Goal: Check status: Check status

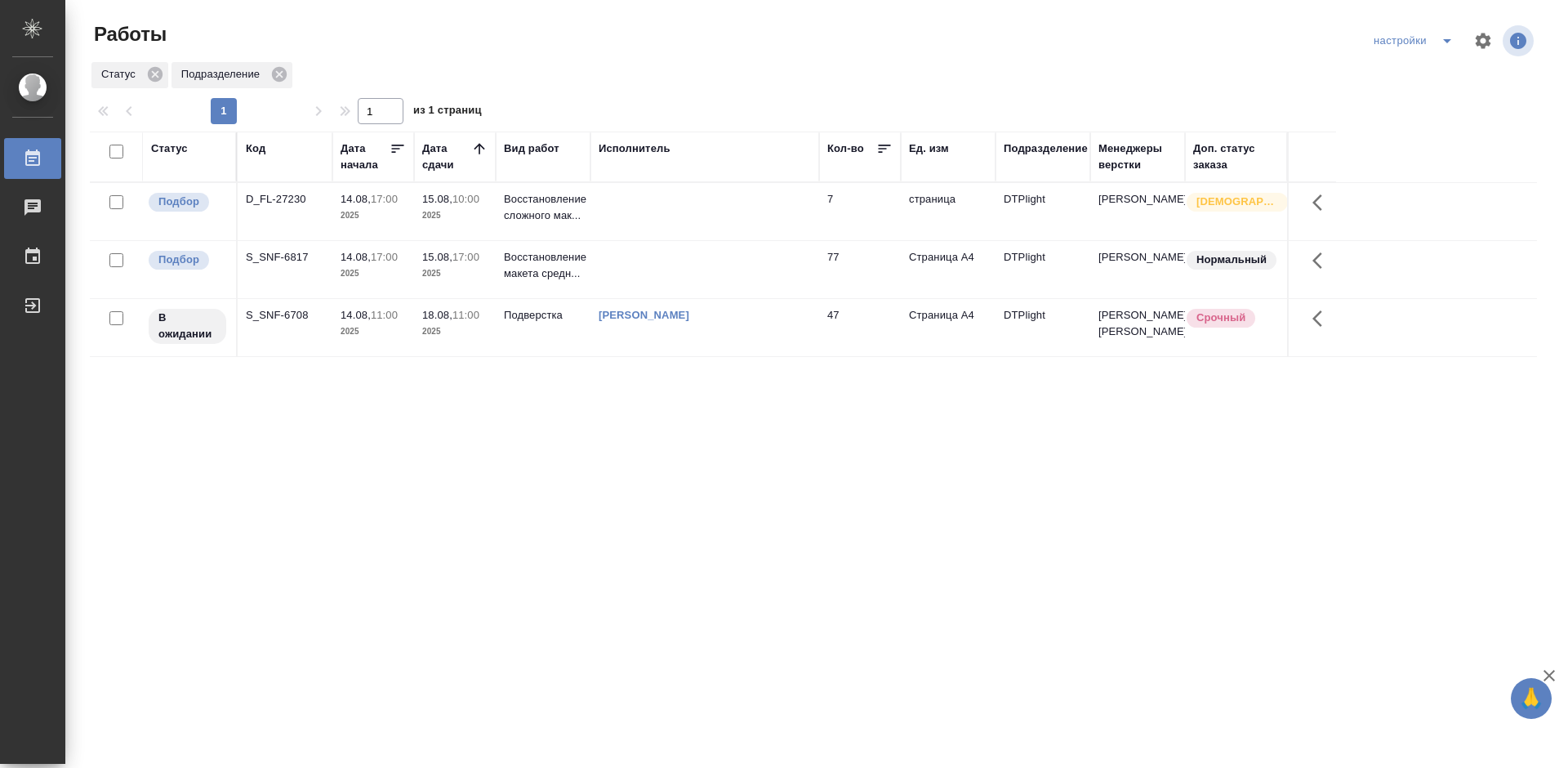
click at [267, 490] on div "Статус Код Дата начала Дата сдачи Вид работ Исполнитель Кол-во Ед. изм Подразде…" at bounding box center [813, 425] width 1447 height 588
click at [292, 207] on div "S_SNF-6708" at bounding box center [285, 199] width 78 height 16
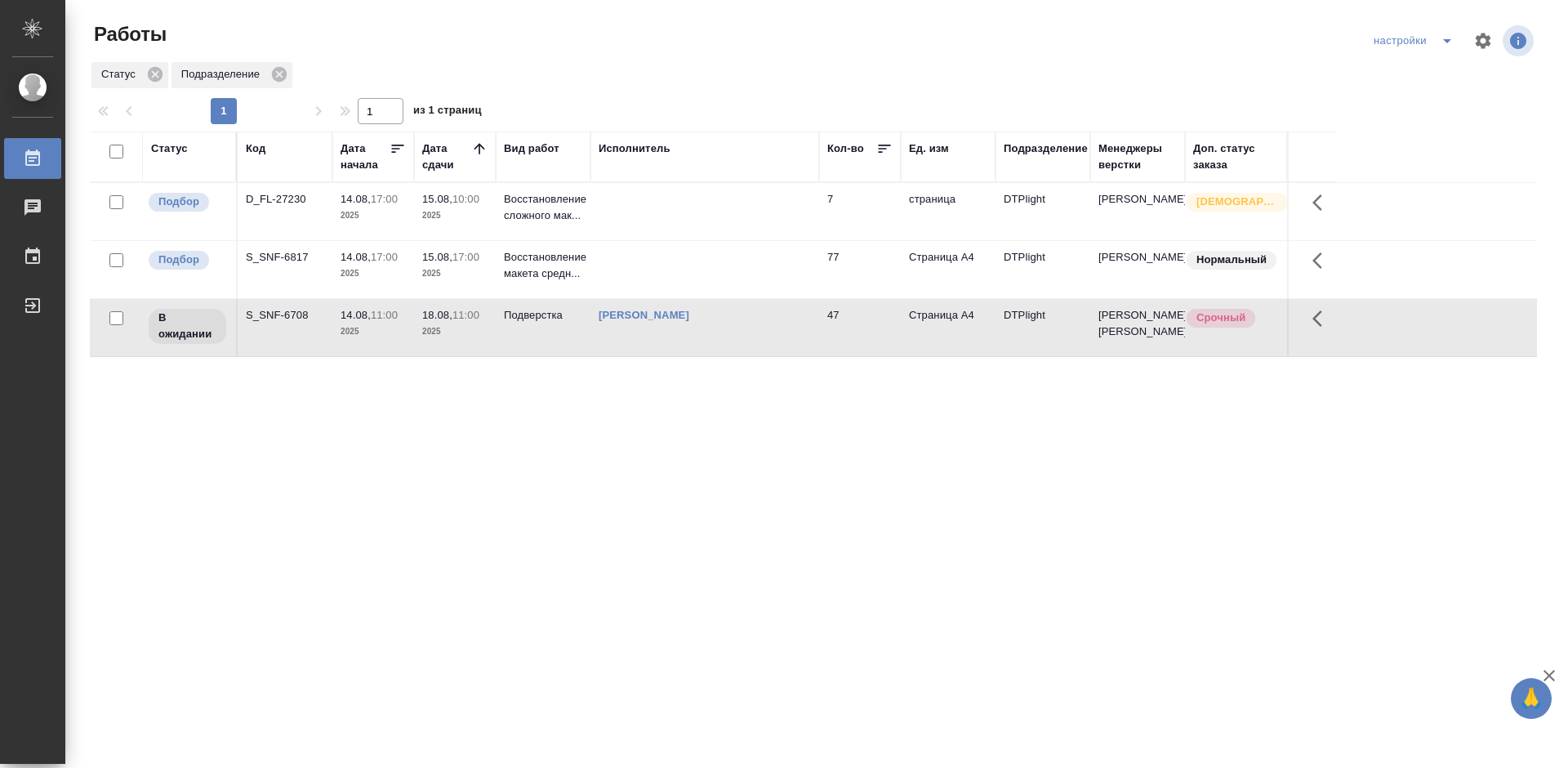
click at [286, 191] on div "D_FL-27230" at bounding box center [285, 199] width 78 height 16
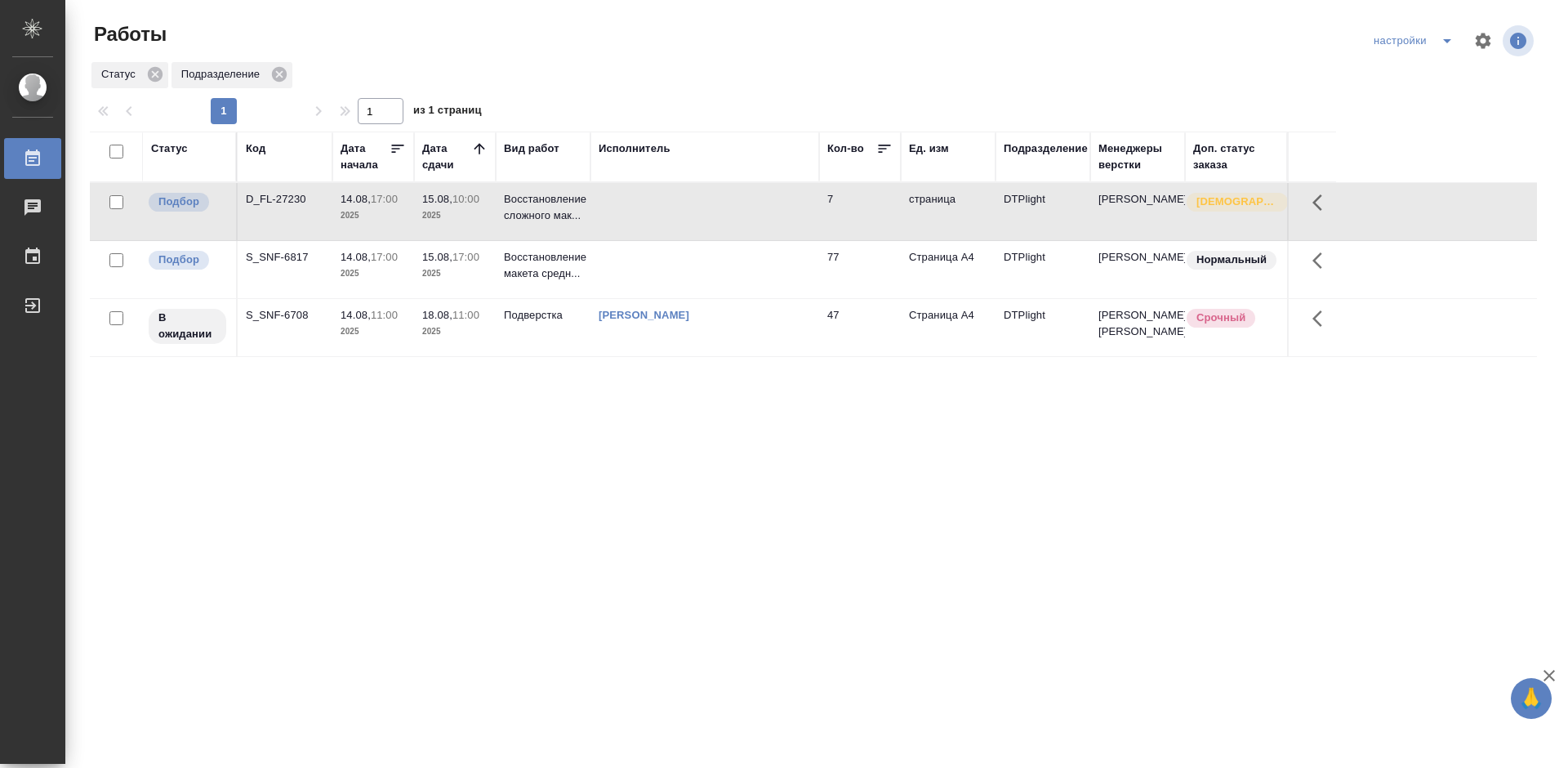
click at [294, 207] on div "S_SNF-6817" at bounding box center [285, 199] width 78 height 16
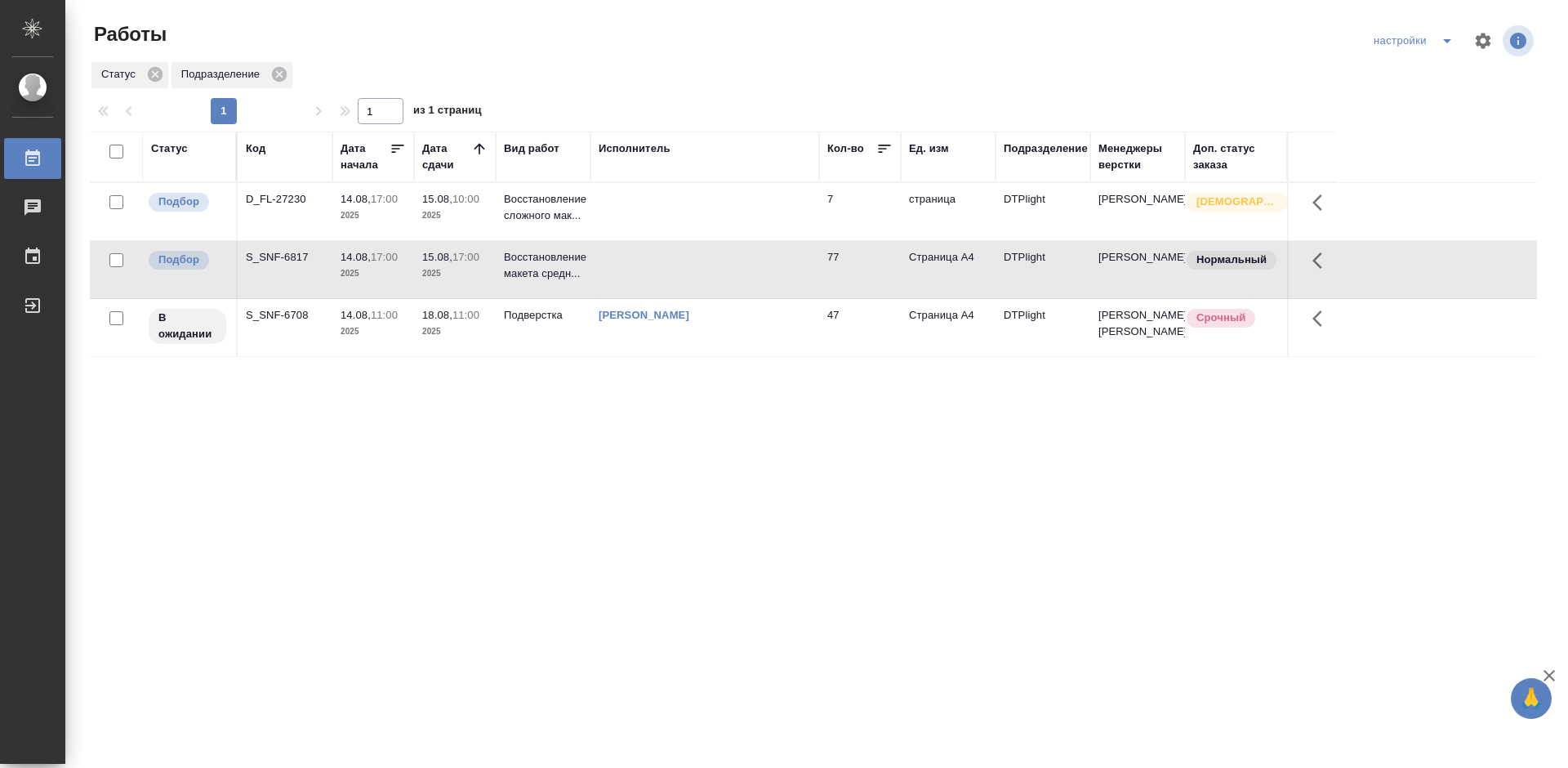
click at [294, 207] on div "S_SNF-6817" at bounding box center [285, 199] width 78 height 16
click at [924, 563] on div "Статус Код Дата начала Дата сдачи Вид работ Исполнитель Кол-во Ед. изм Подразде…" at bounding box center [813, 425] width 1447 height 588
click at [263, 194] on div "D_FL-27230" at bounding box center [285, 199] width 78 height 16
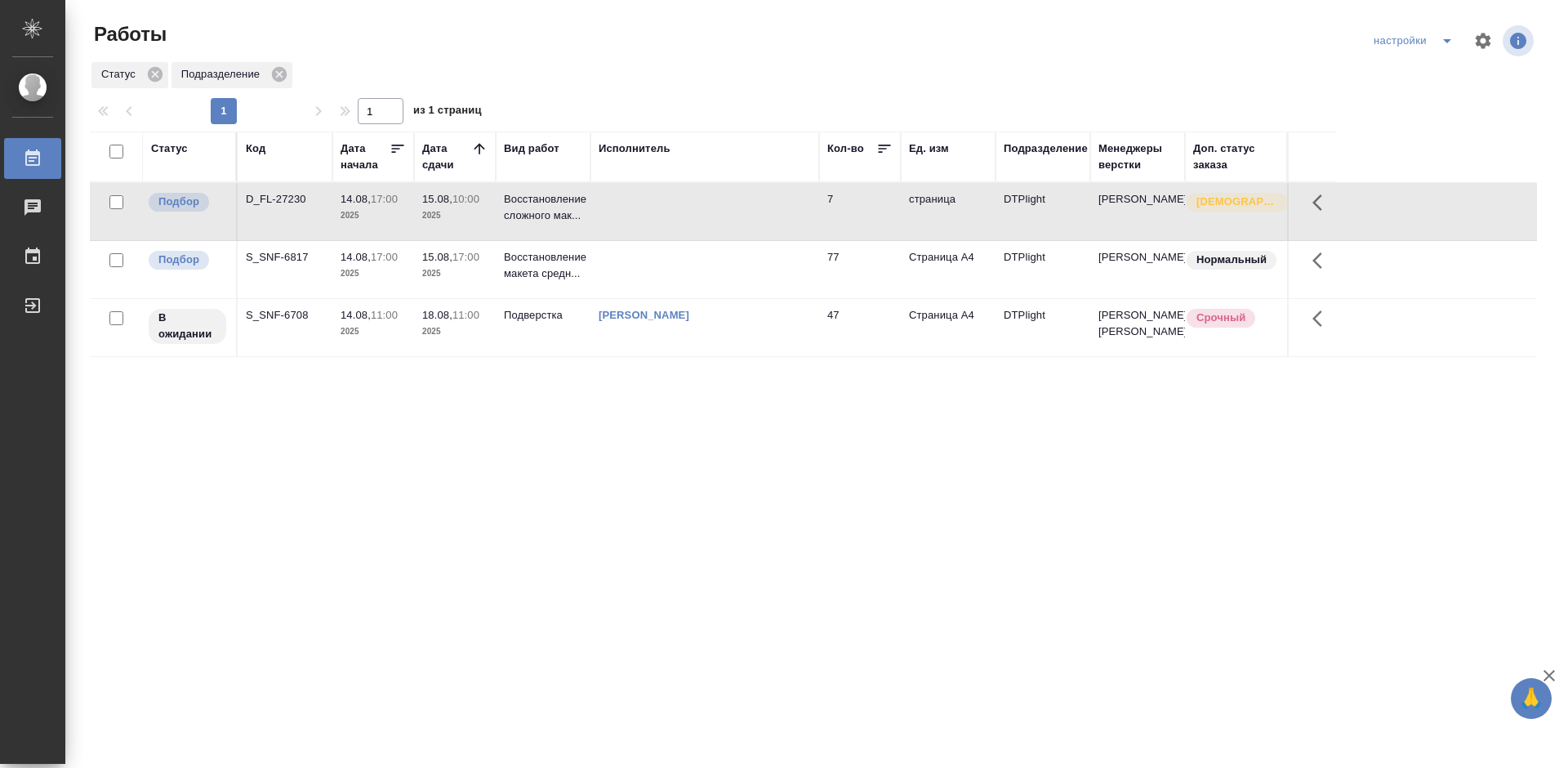
click at [263, 194] on div "D_FL-27230" at bounding box center [285, 199] width 78 height 16
click at [501, 490] on div "Статус Код Дата начала Дата сдачи Вид работ Исполнитель Кол-во Ед. изм Подразде…" at bounding box center [813, 425] width 1447 height 588
click at [294, 200] on div "D_FL-27230" at bounding box center [285, 199] width 78 height 16
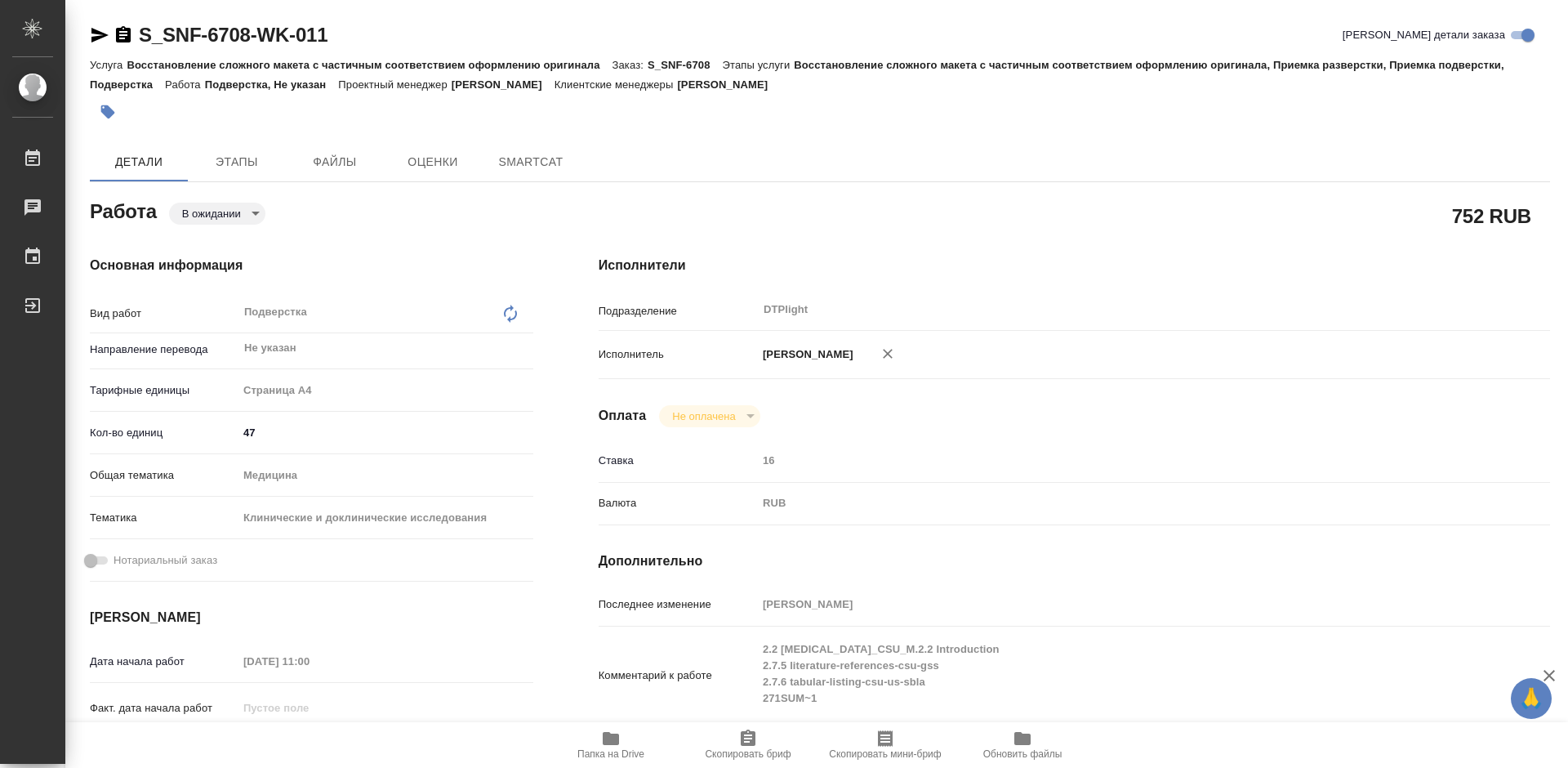
type textarea "x"
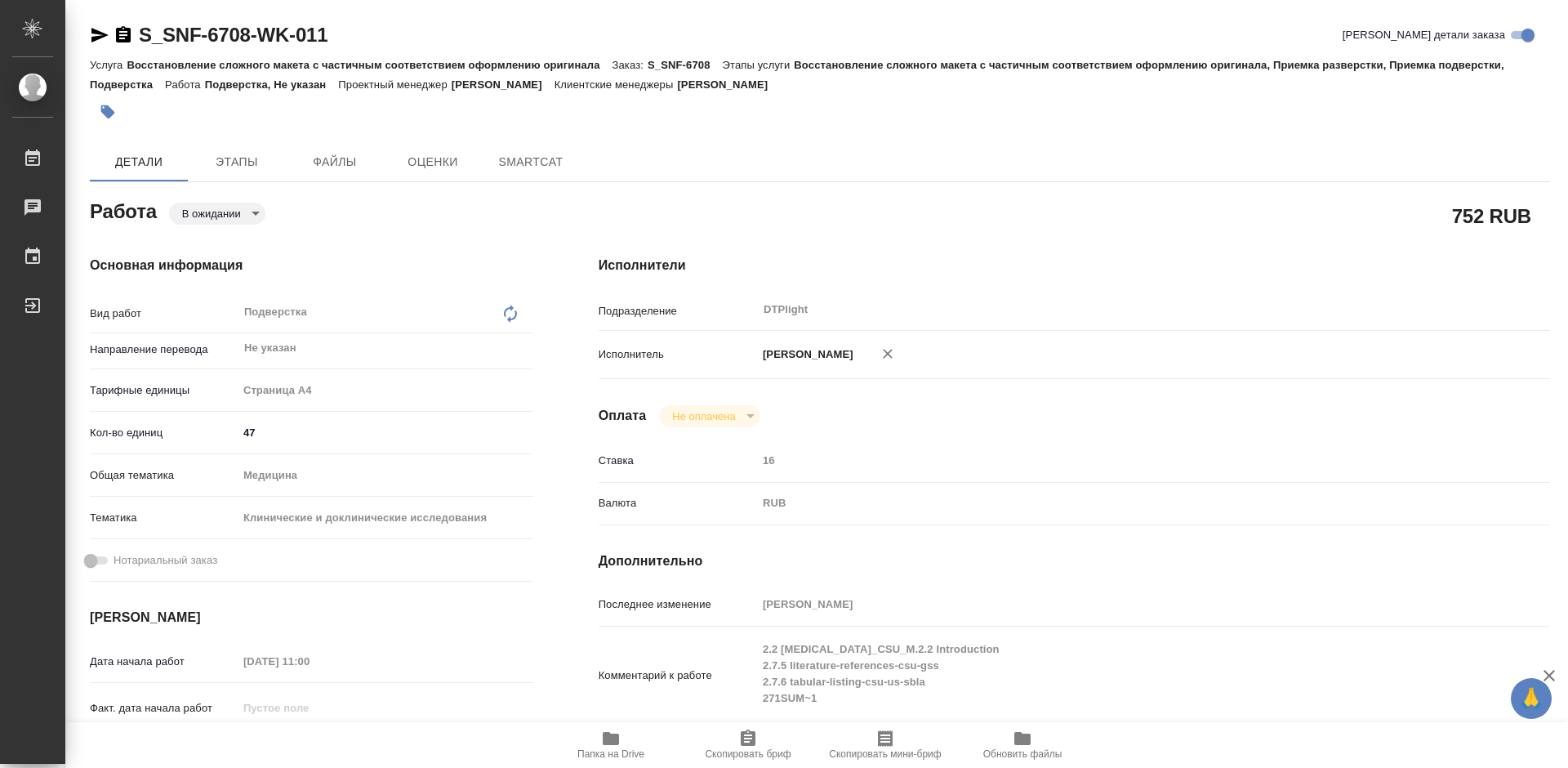
type textarea "x"
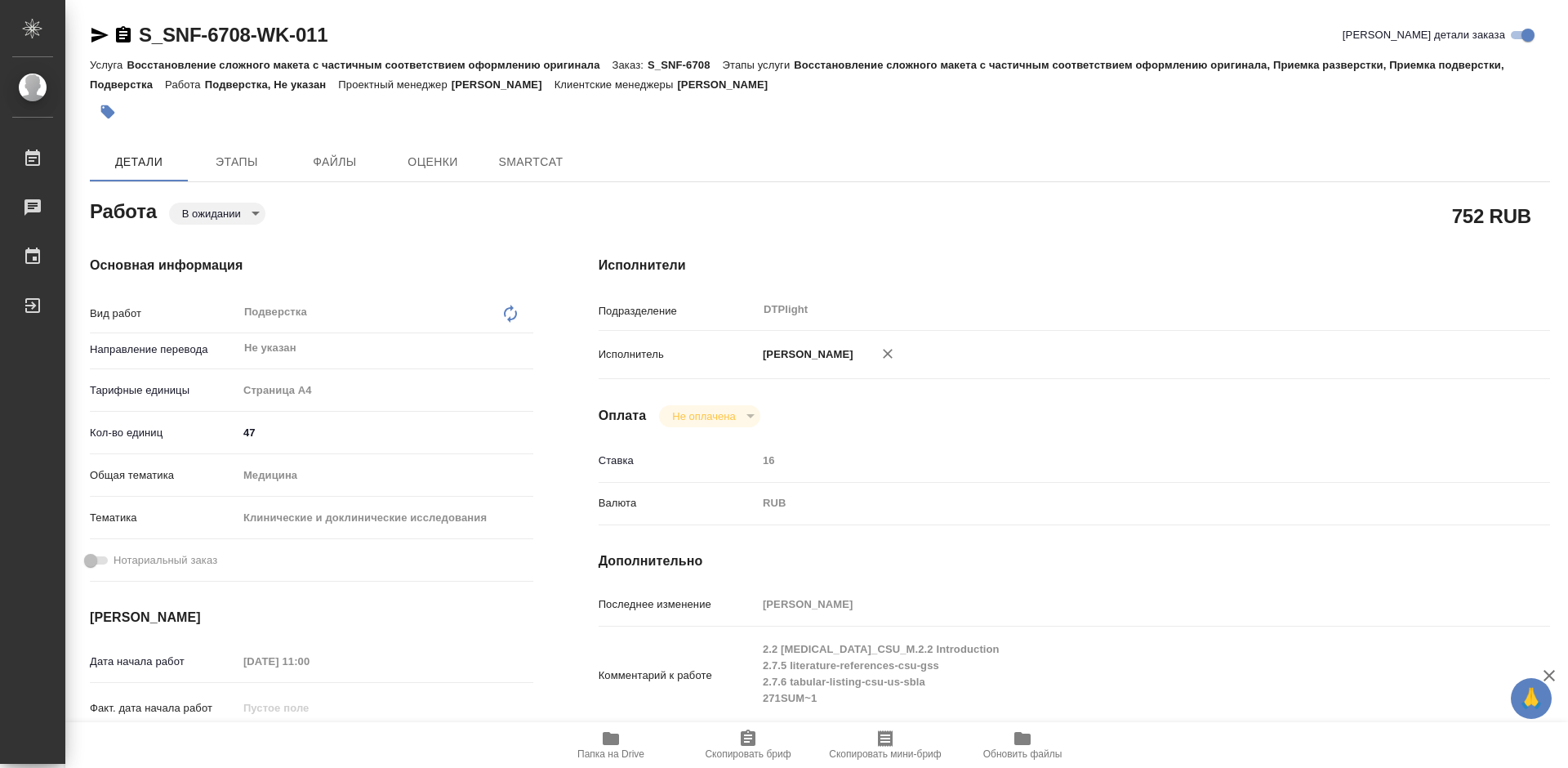
type textarea "x"
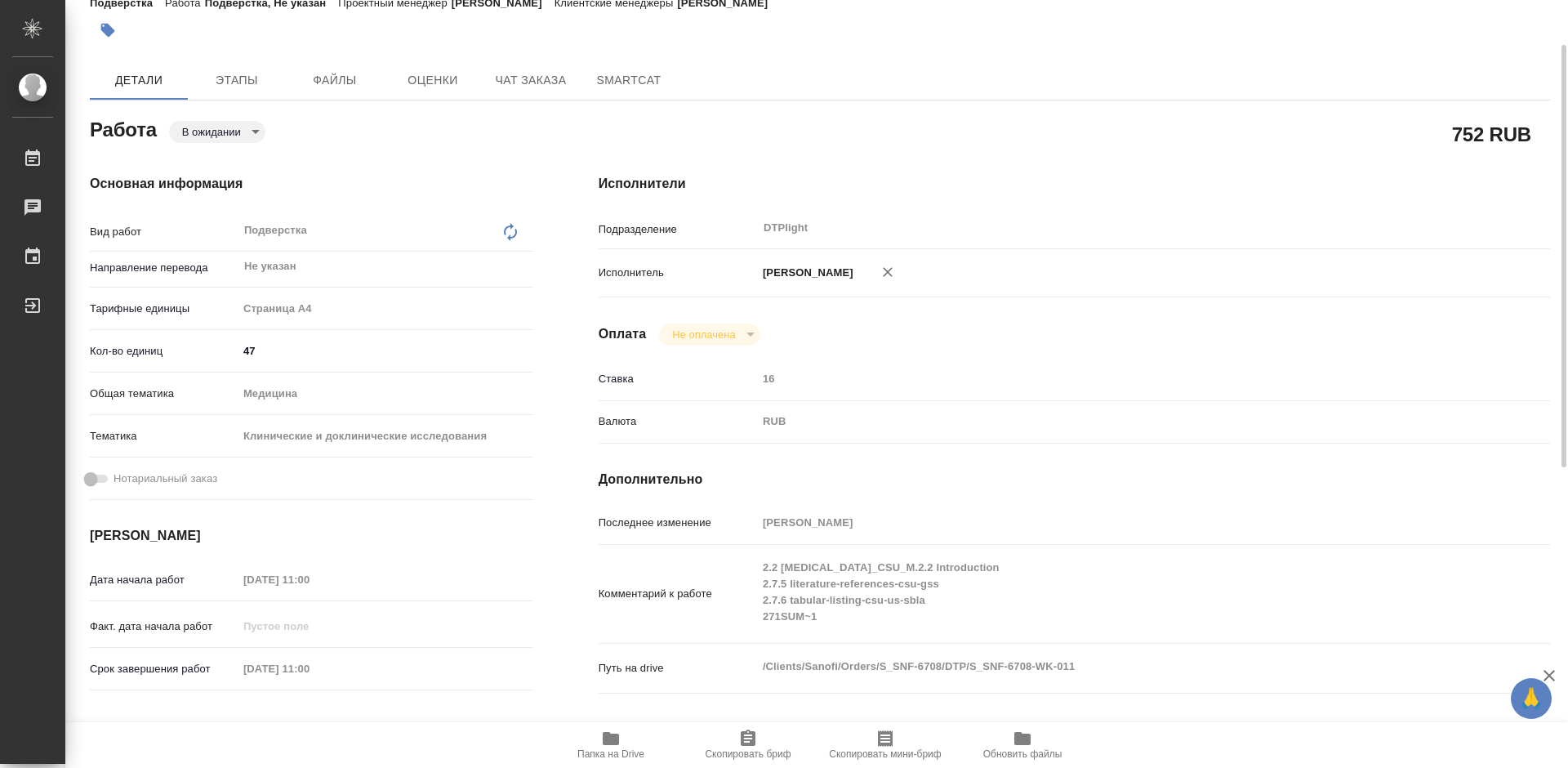
type textarea "x"
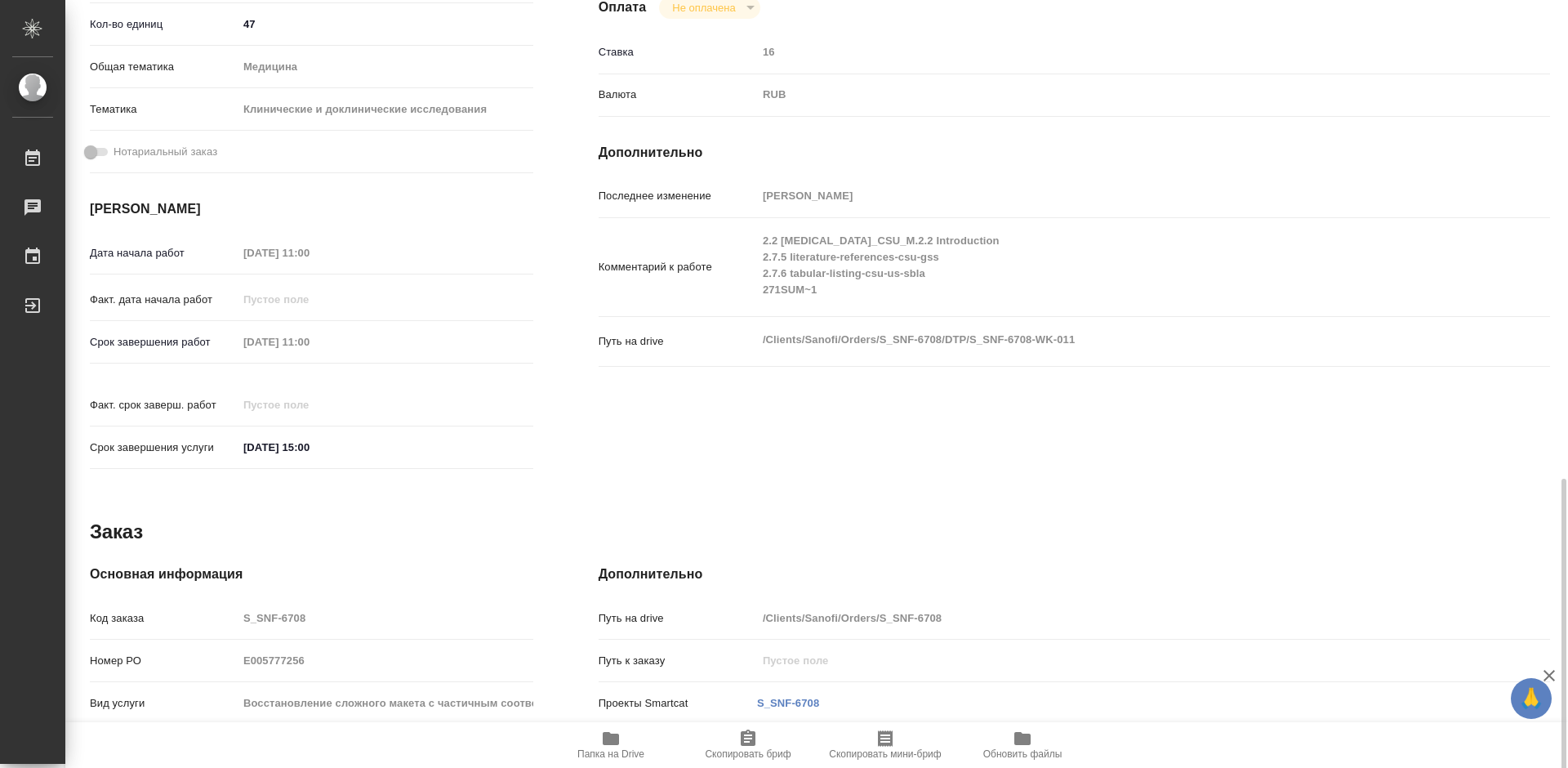
scroll to position [572, 0]
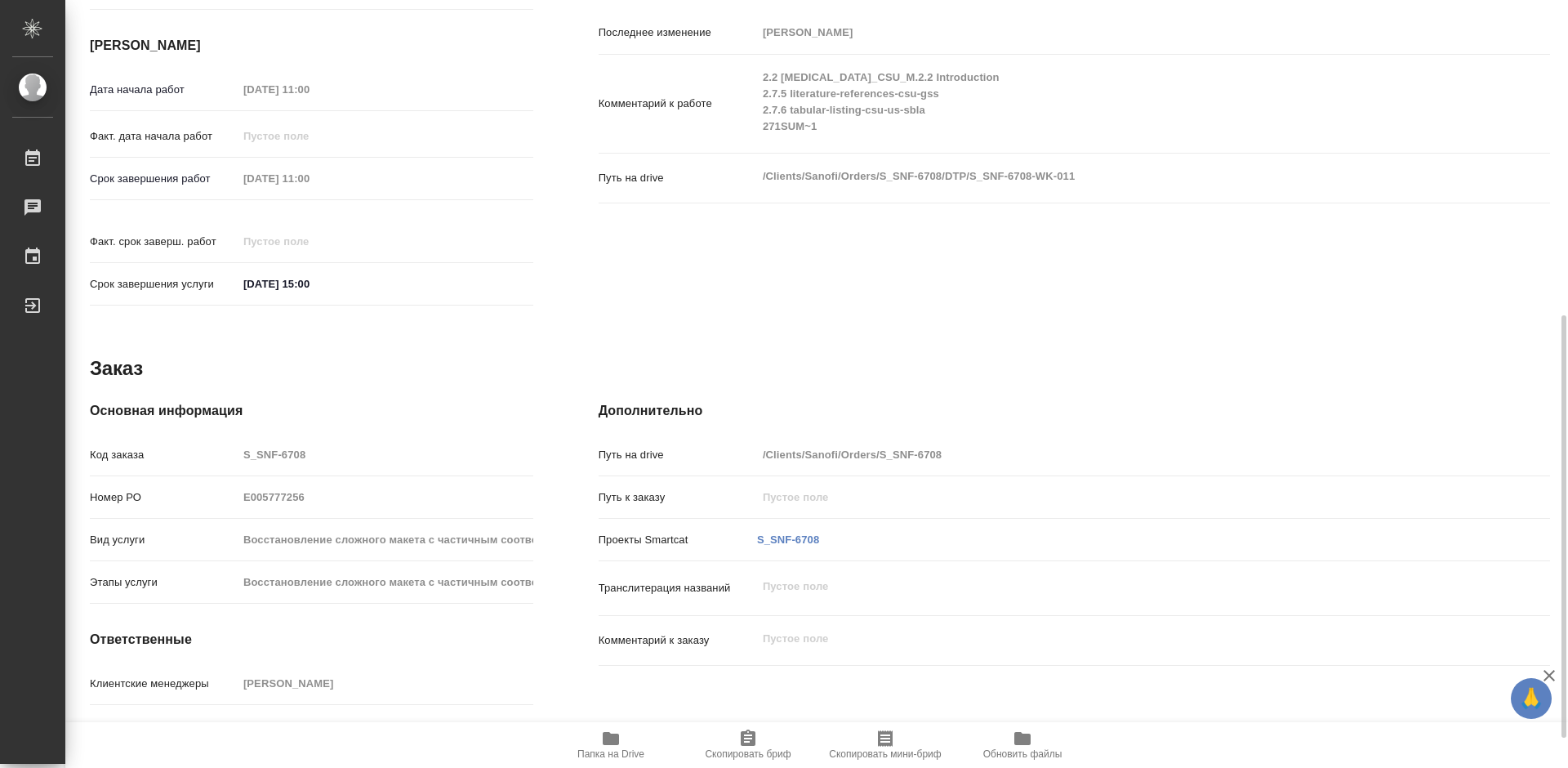
type textarea "x"
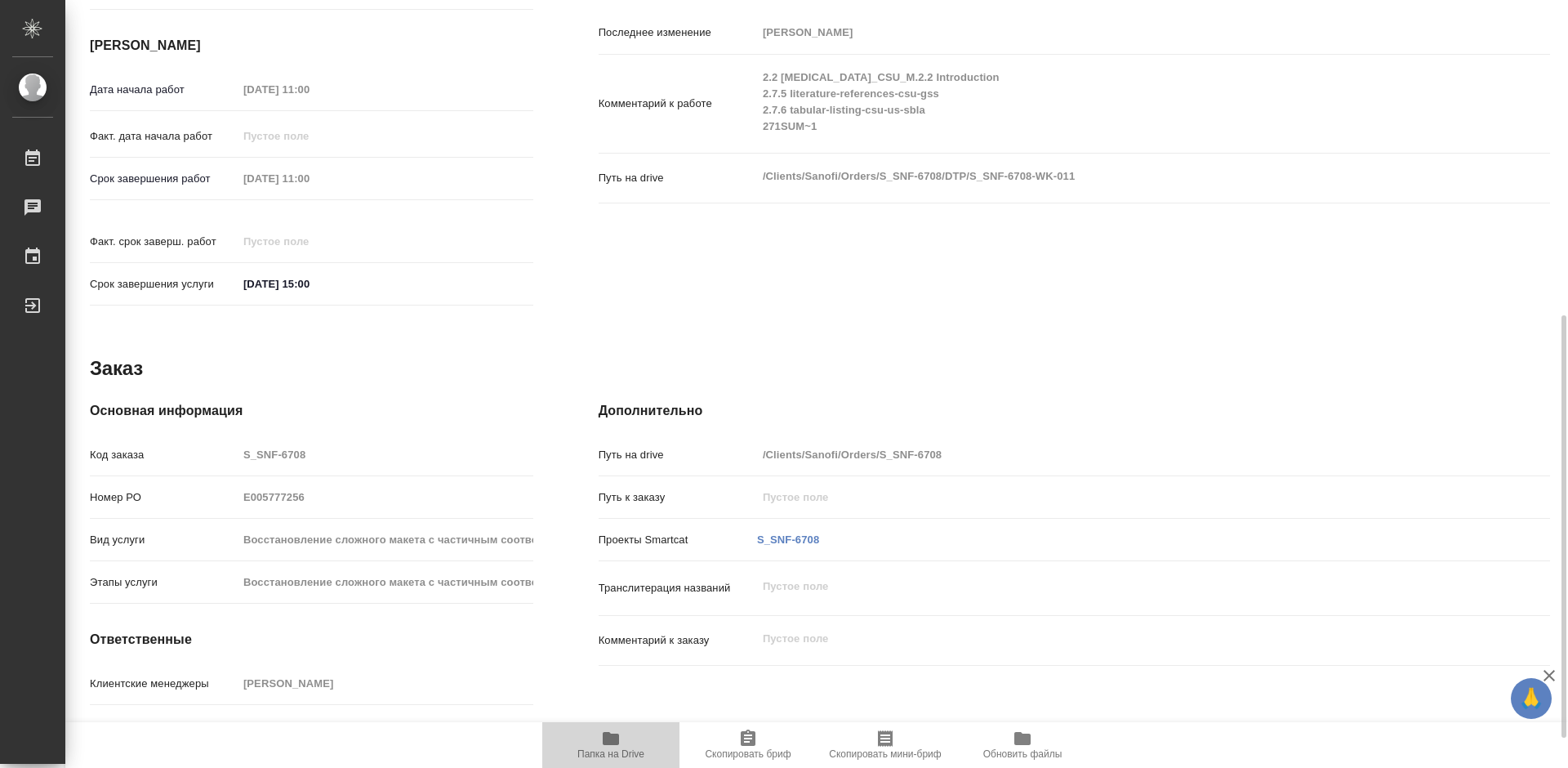
click at [603, 737] on icon "button" at bounding box center [612, 738] width 20 height 20
click at [748, 183] on div "Путь на drive /Clients/Sanofi/Orders/S_SNF-6708/DTP/S_SNF-6708-WK-011 x" at bounding box center [1074, 178] width 952 height 36
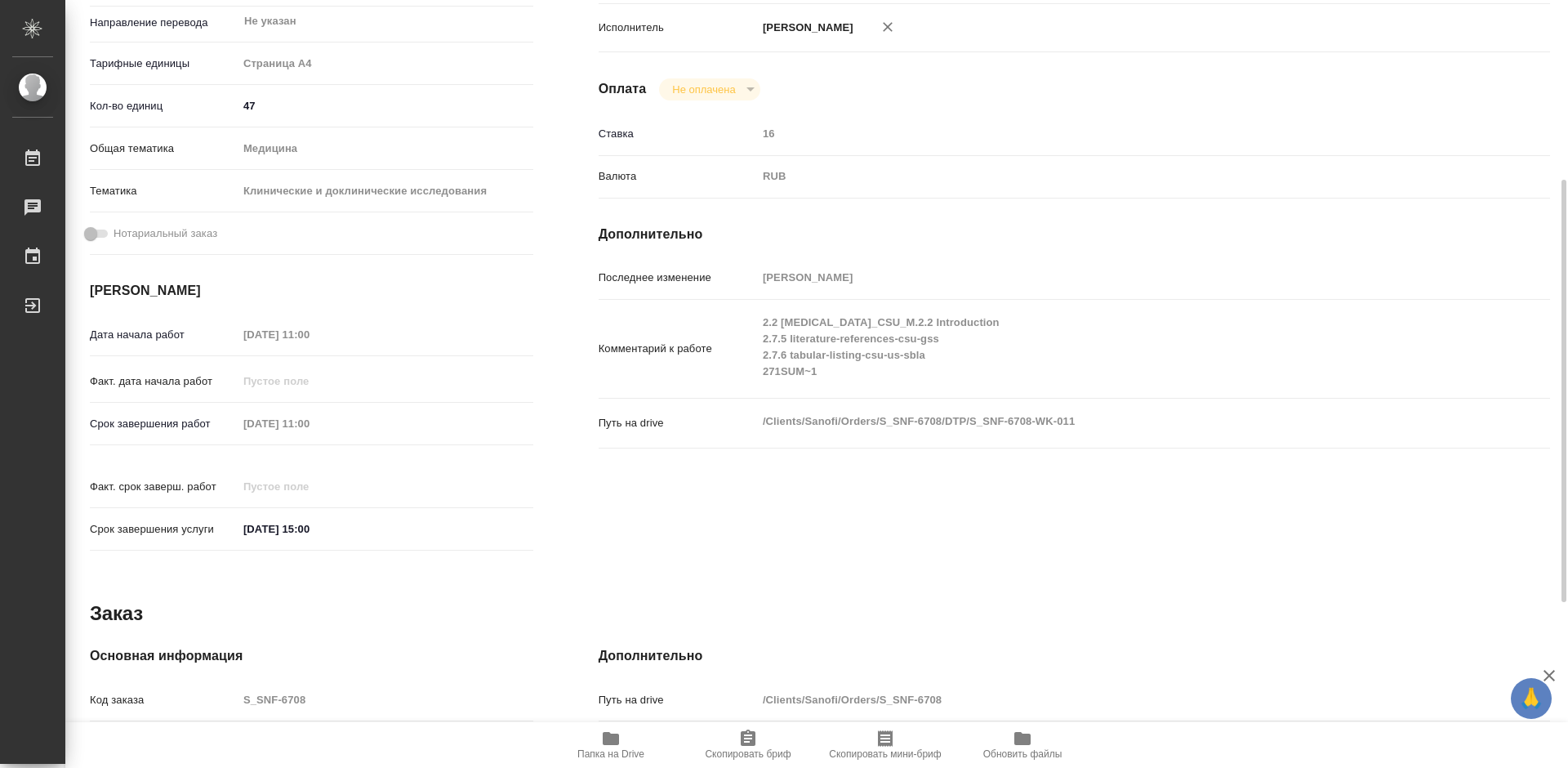
scroll to position [408, 0]
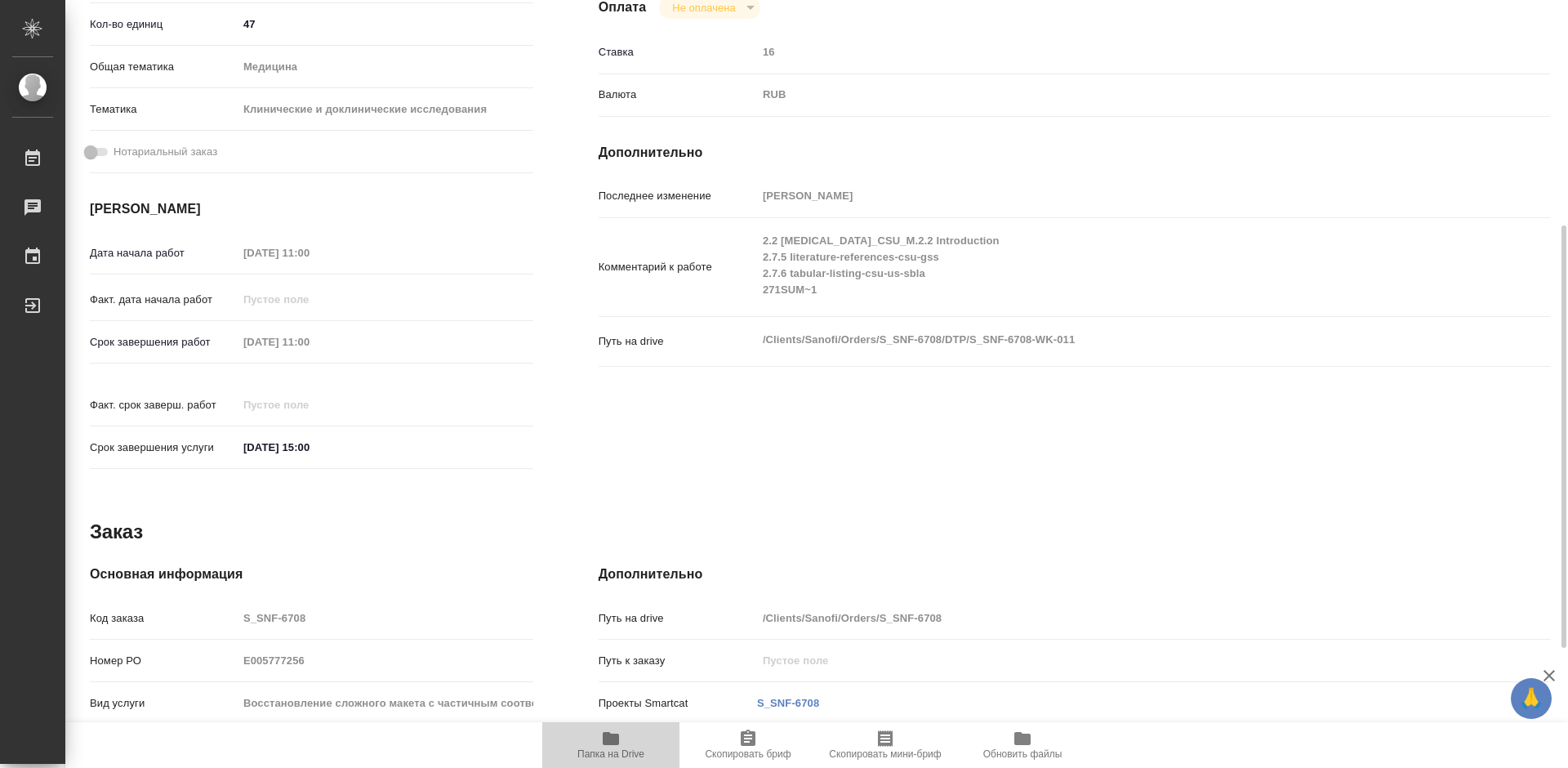
click at [629, 744] on span "Папка на Drive" at bounding box center [611, 744] width 118 height 31
click at [605, 745] on icon "button" at bounding box center [612, 738] width 20 height 20
click at [838, 437] on div "Исполнители Подразделение DTPlight ​ Исполнитель Третьякова Мария Сергеевна Опл…" at bounding box center [1074, 163] width 1017 height 698
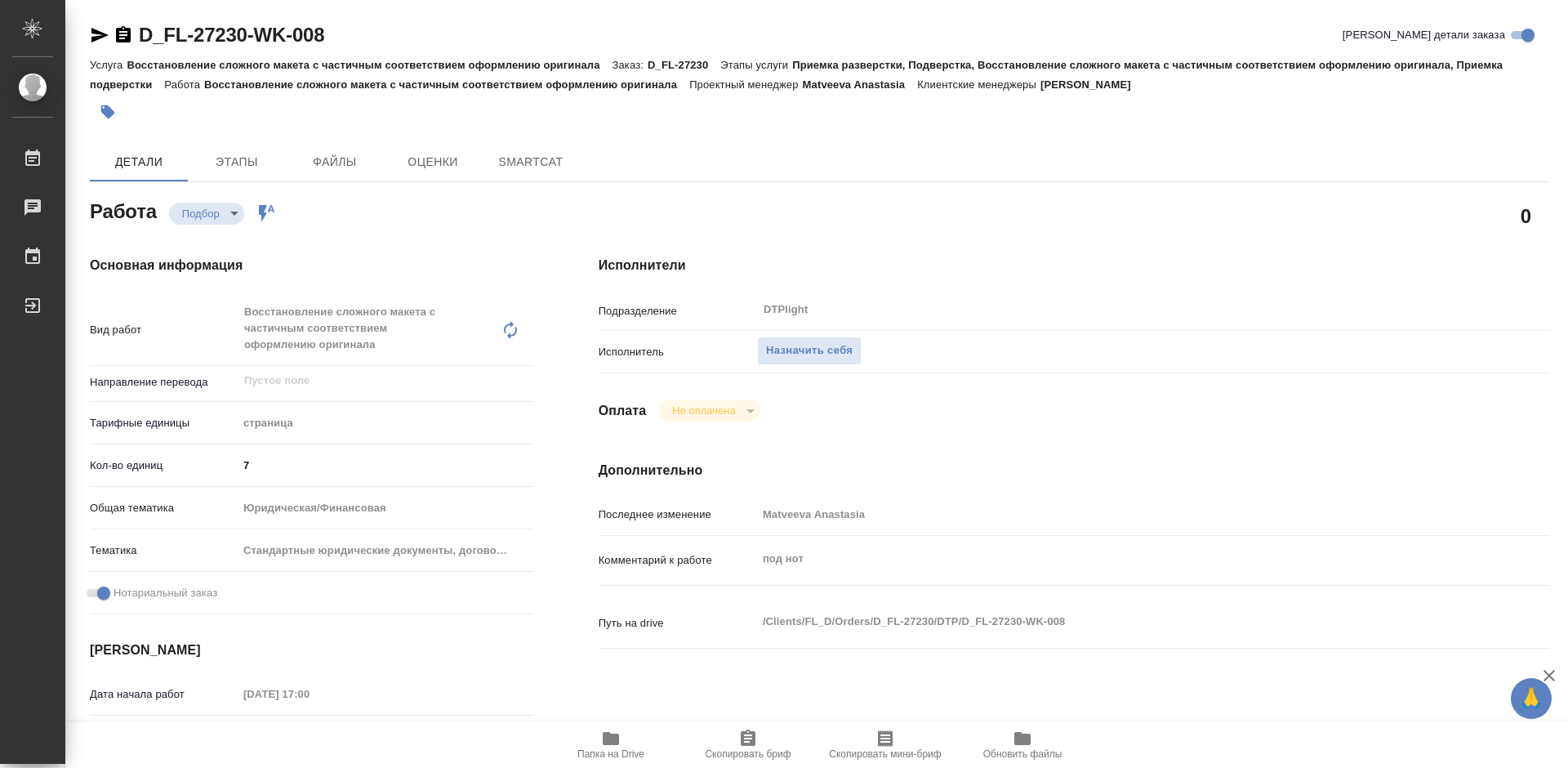
type textarea "x"
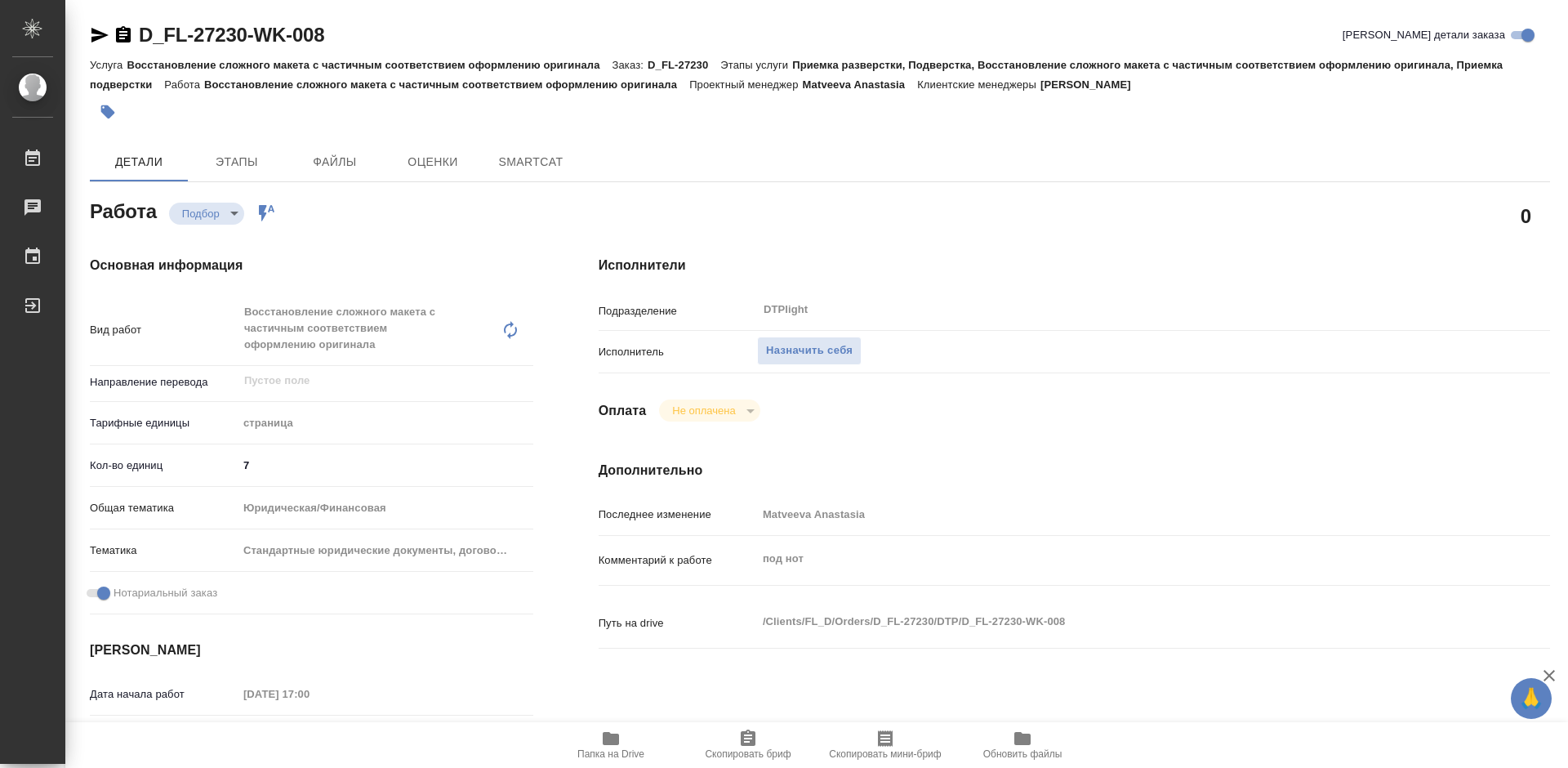
type textarea "x"
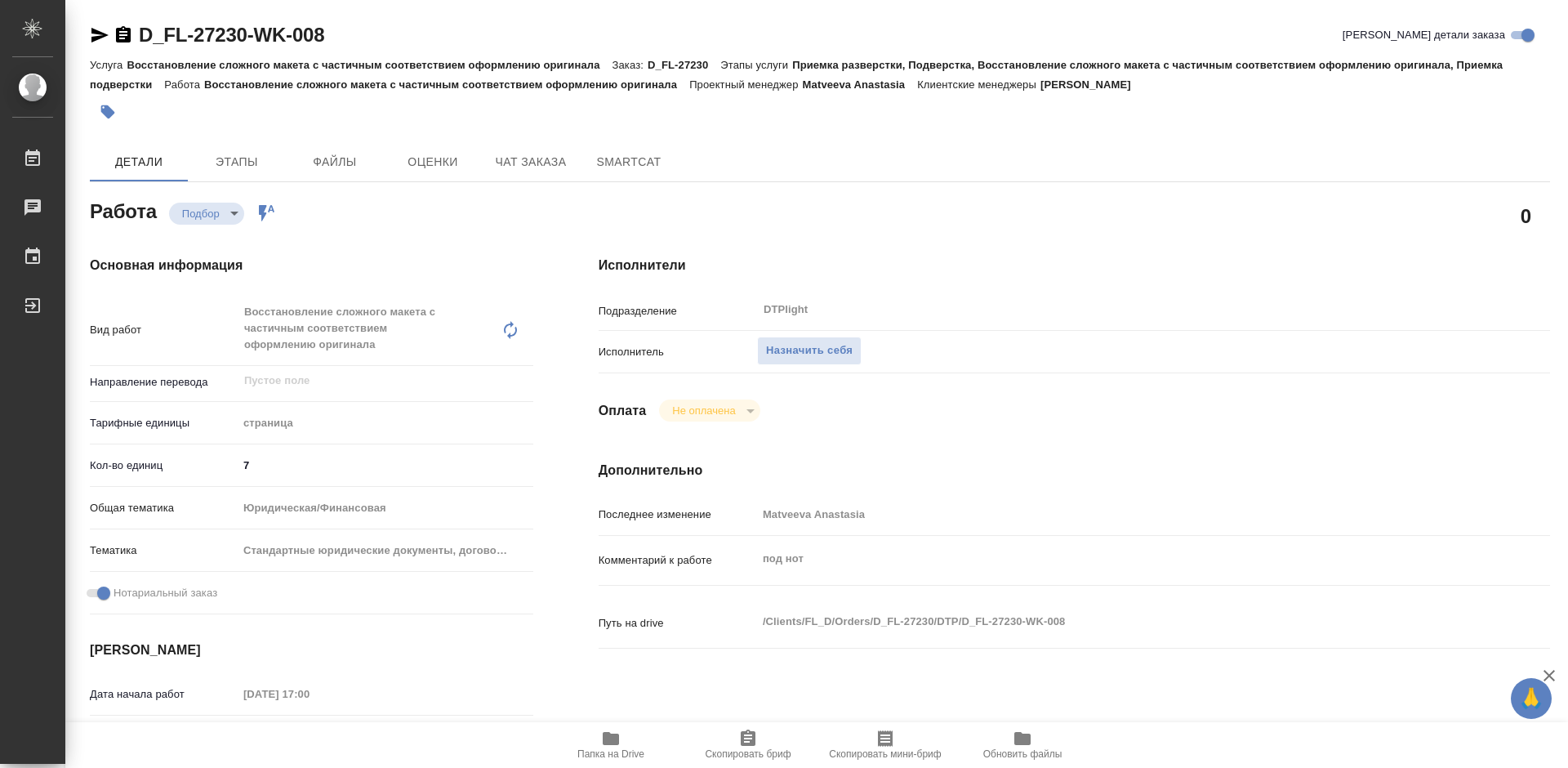
type textarea "x"
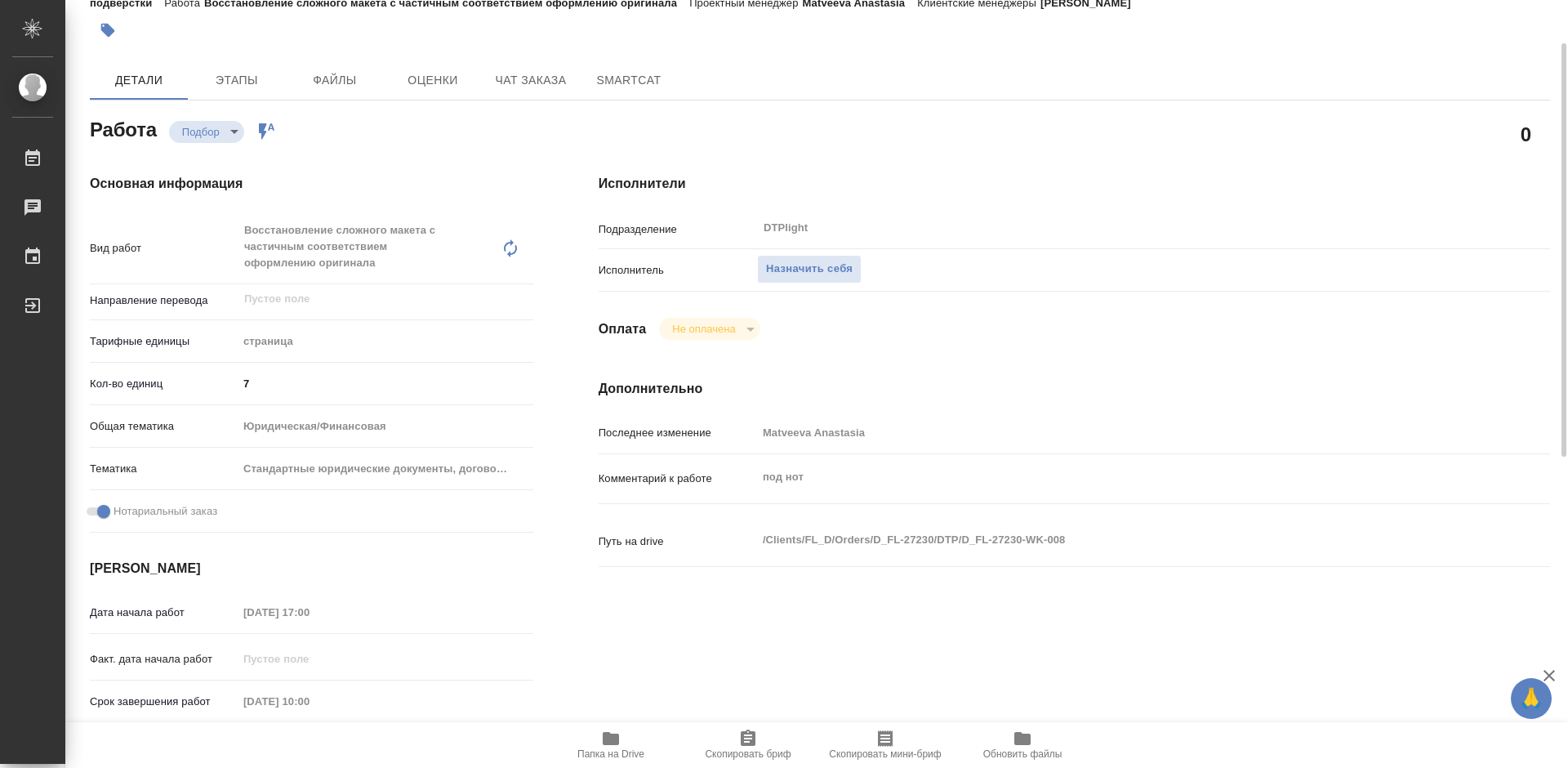
scroll to position [245, 0]
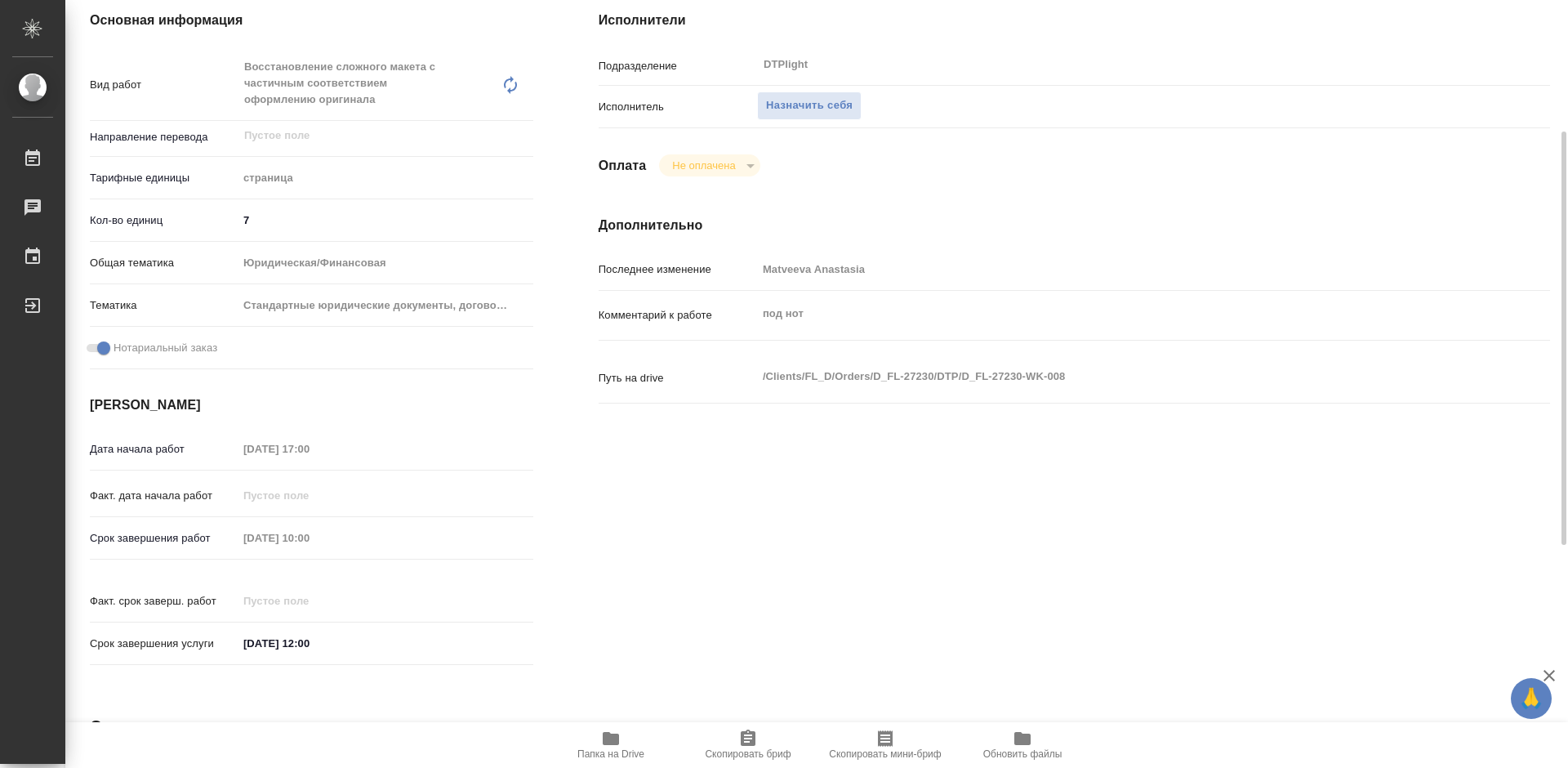
type textarea "x"
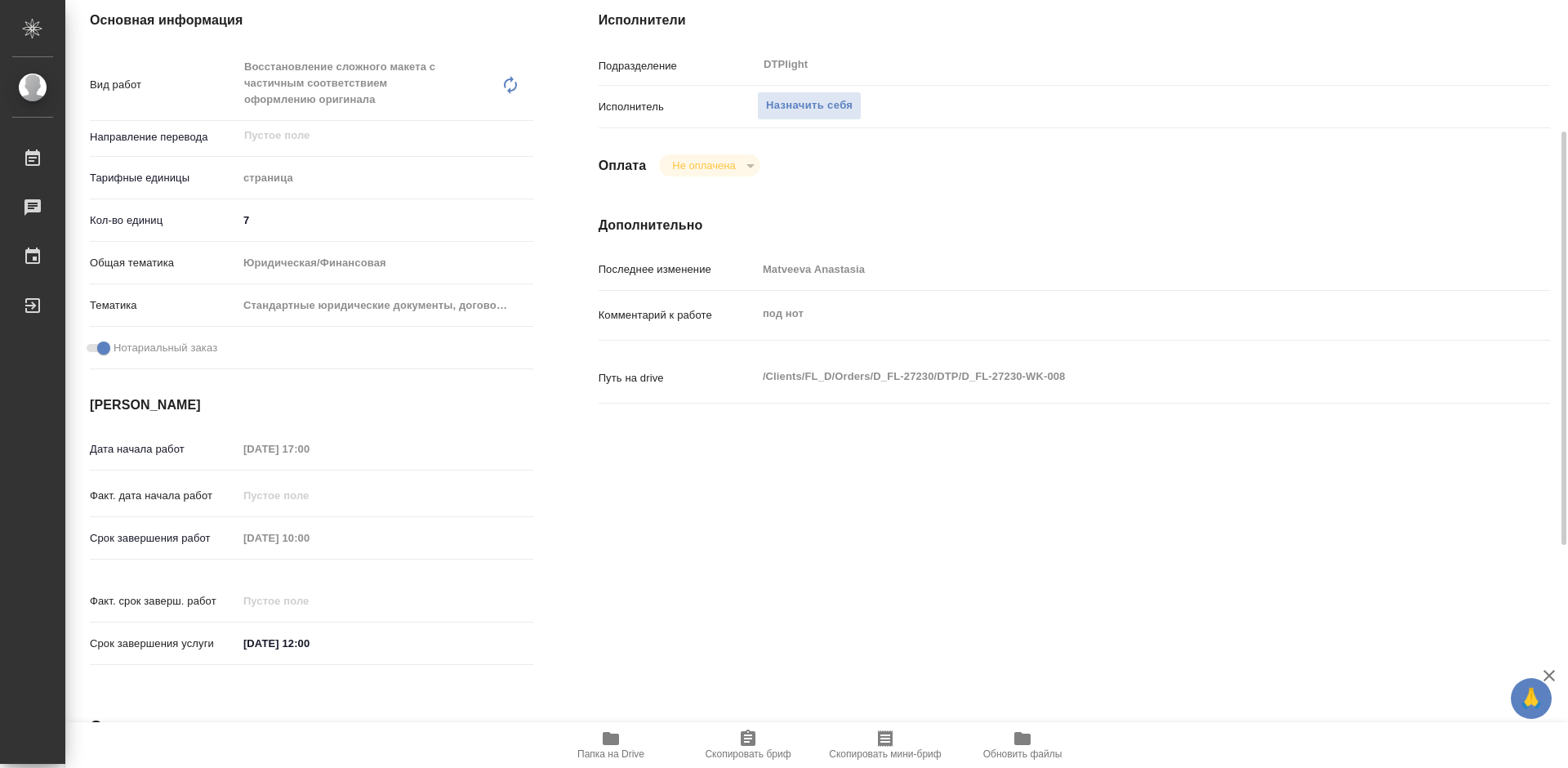
click at [616, 747] on icon "button" at bounding box center [612, 738] width 20 height 20
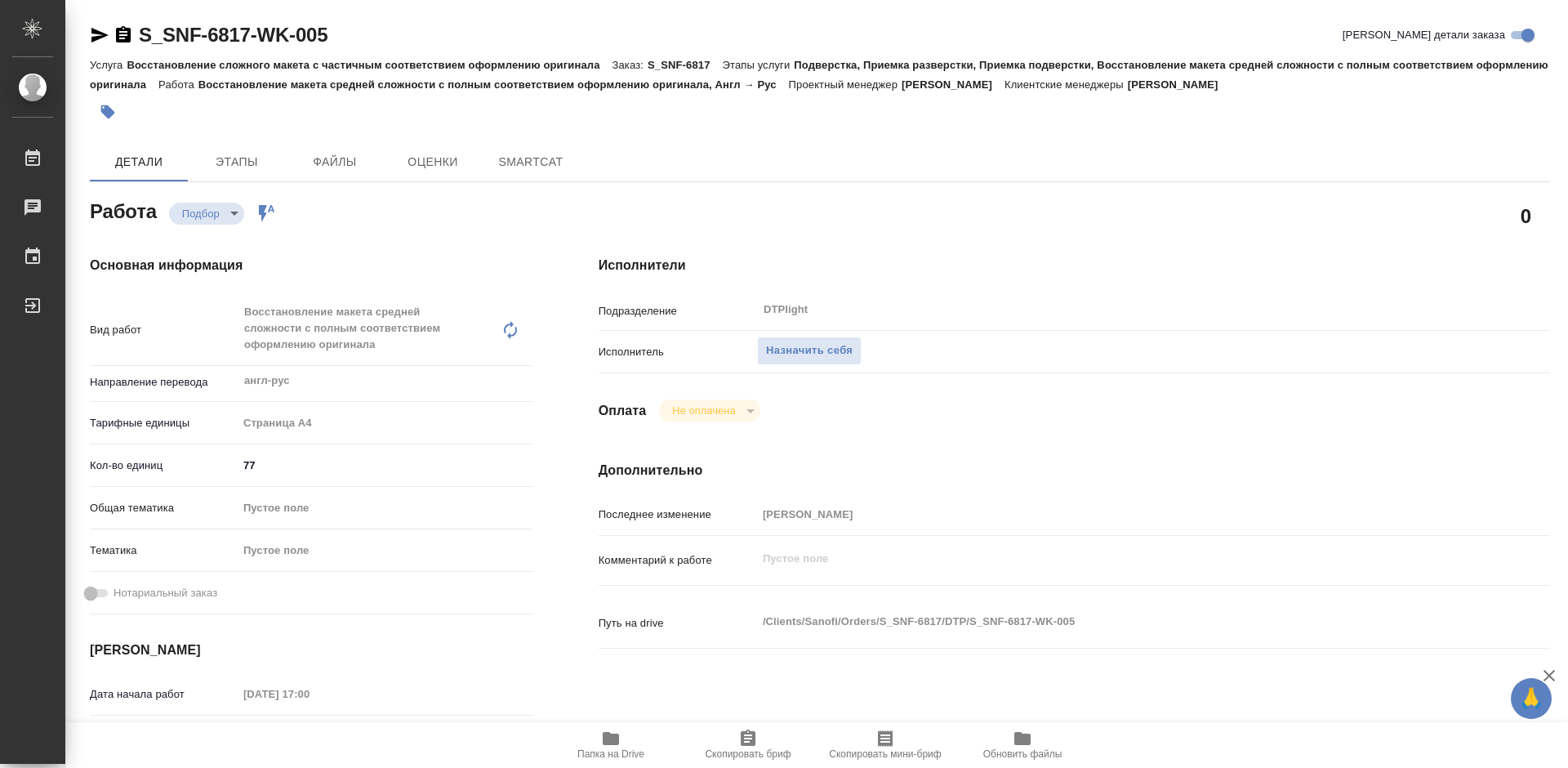
type textarea "x"
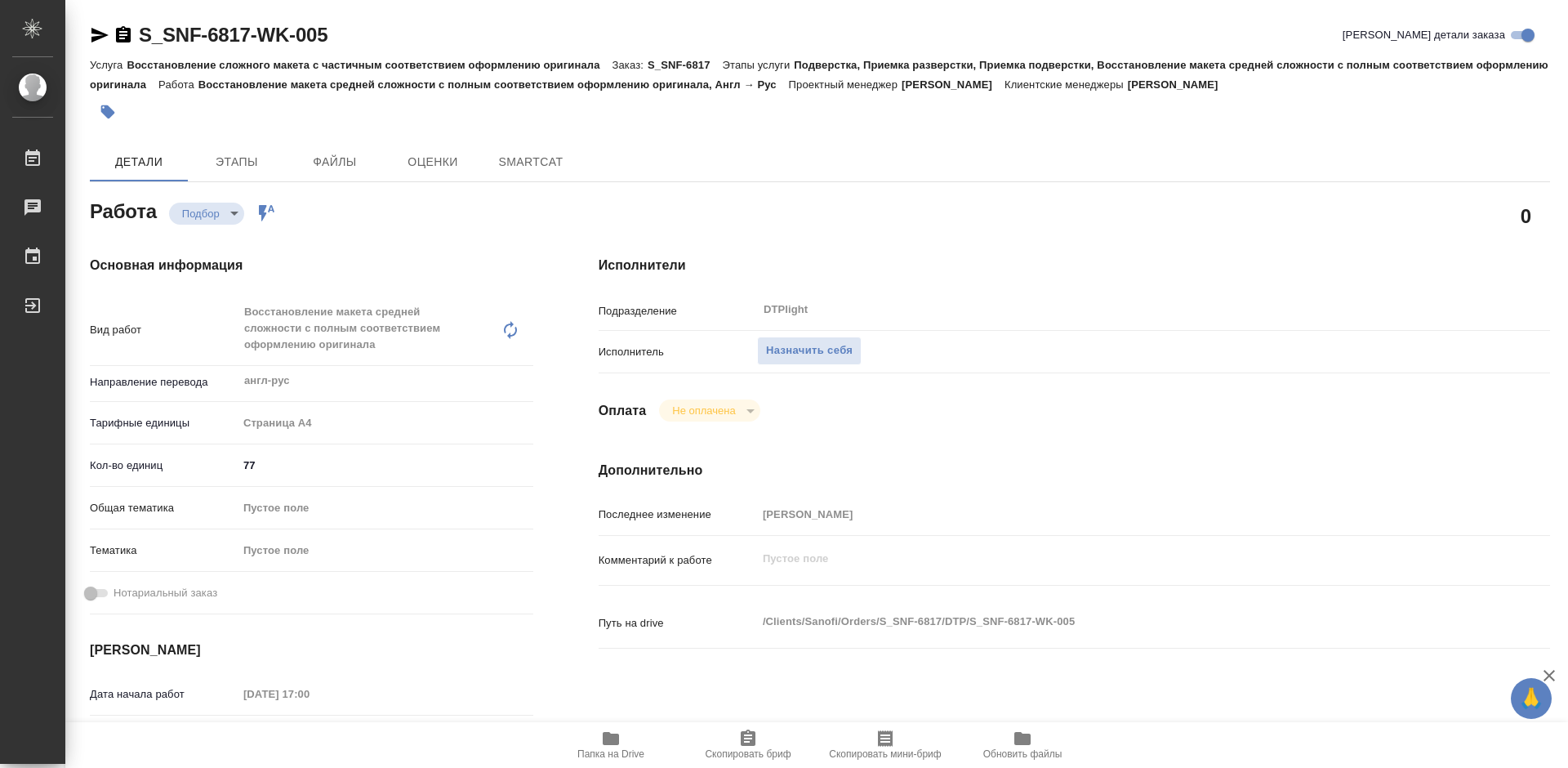
type textarea "x"
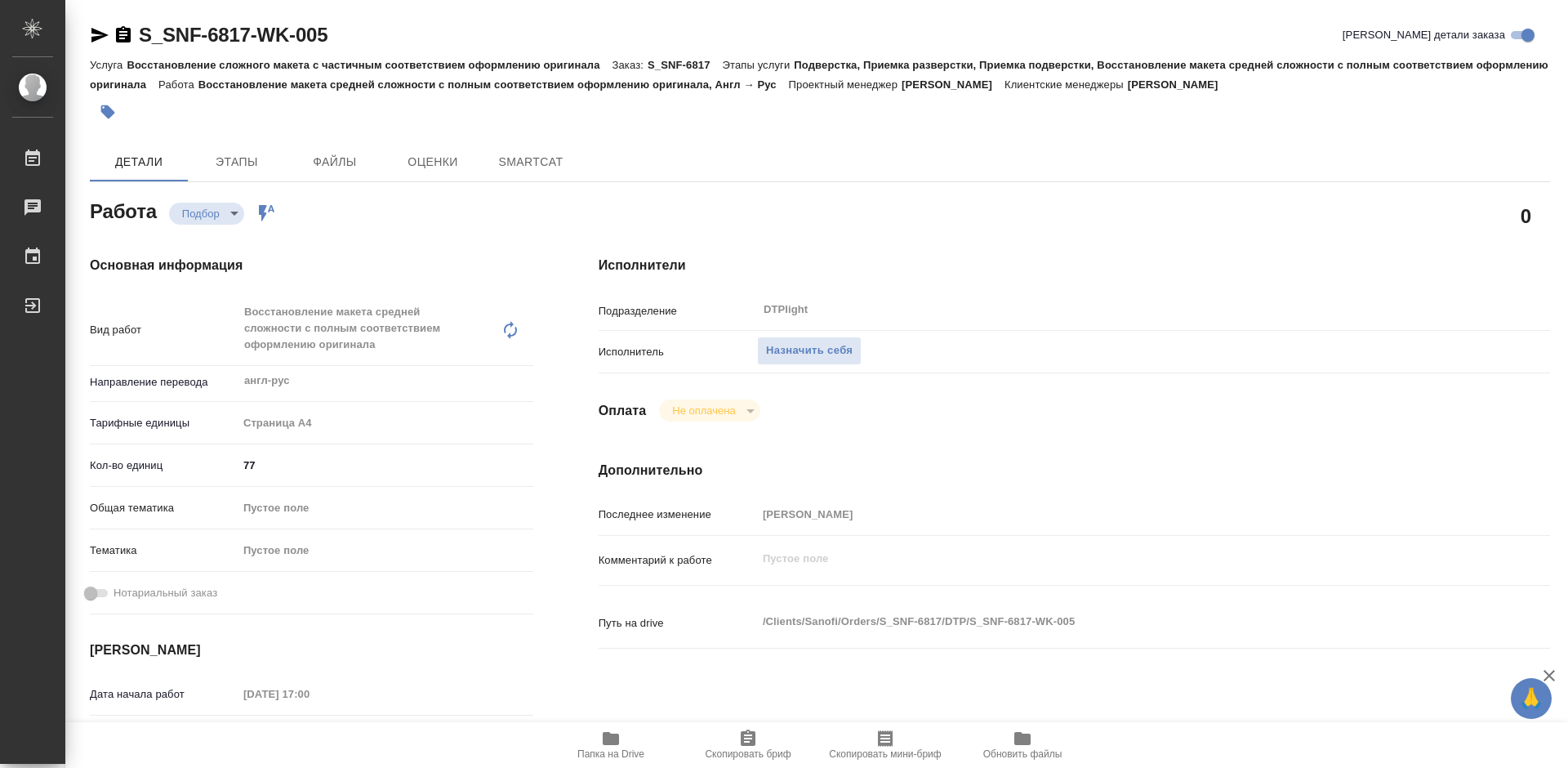
type textarea "x"
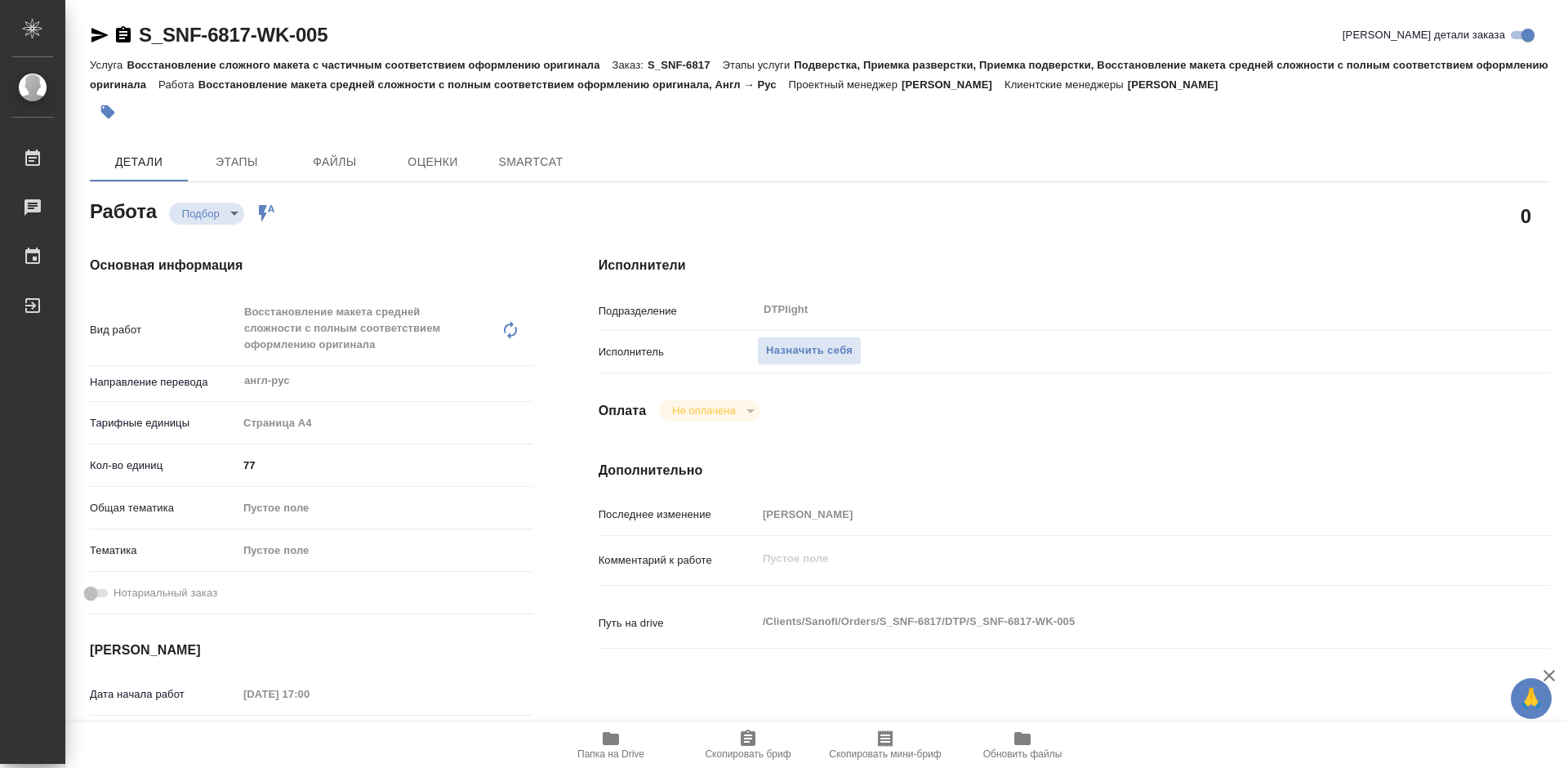
type textarea "x"
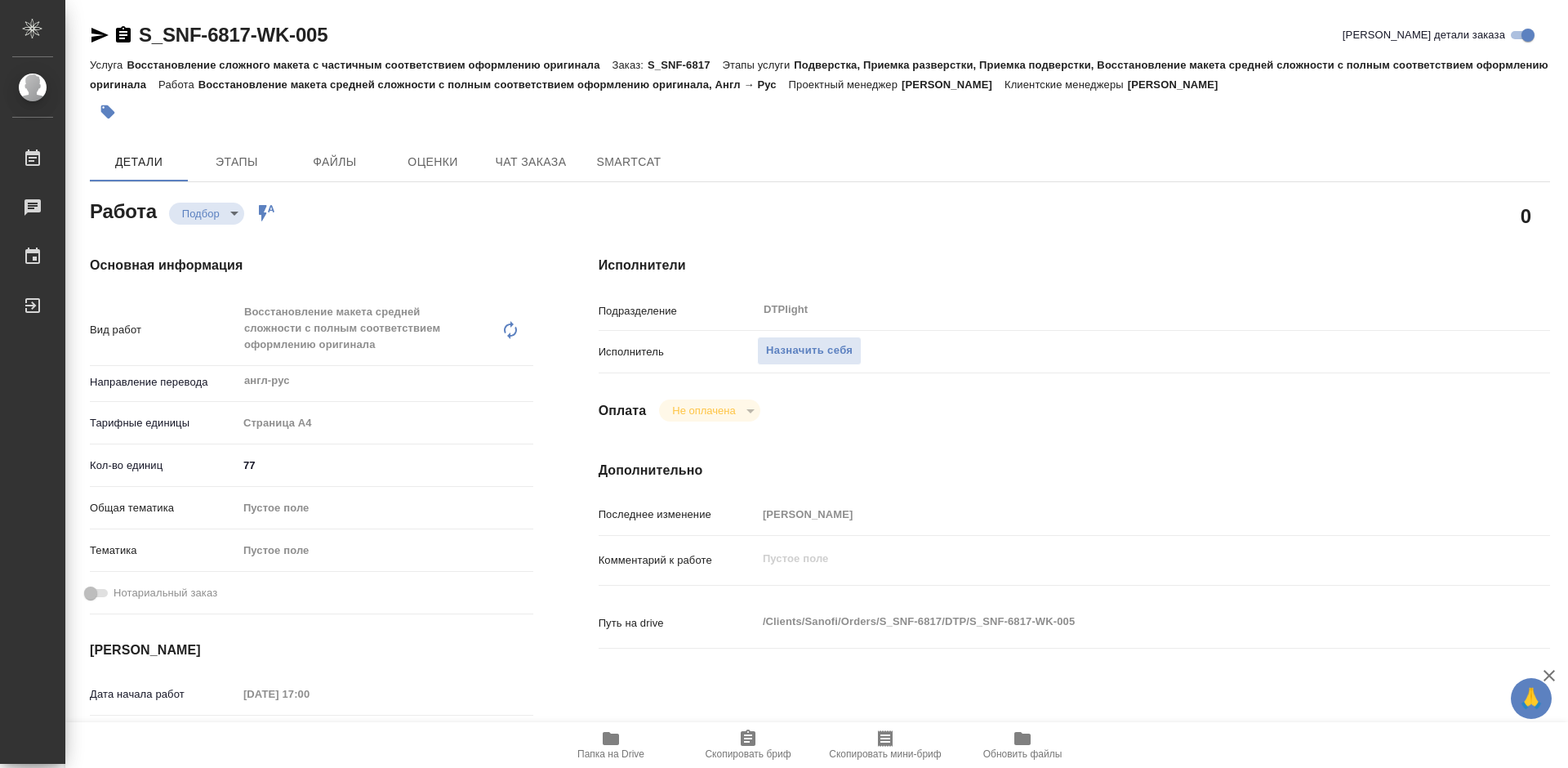
type textarea "x"
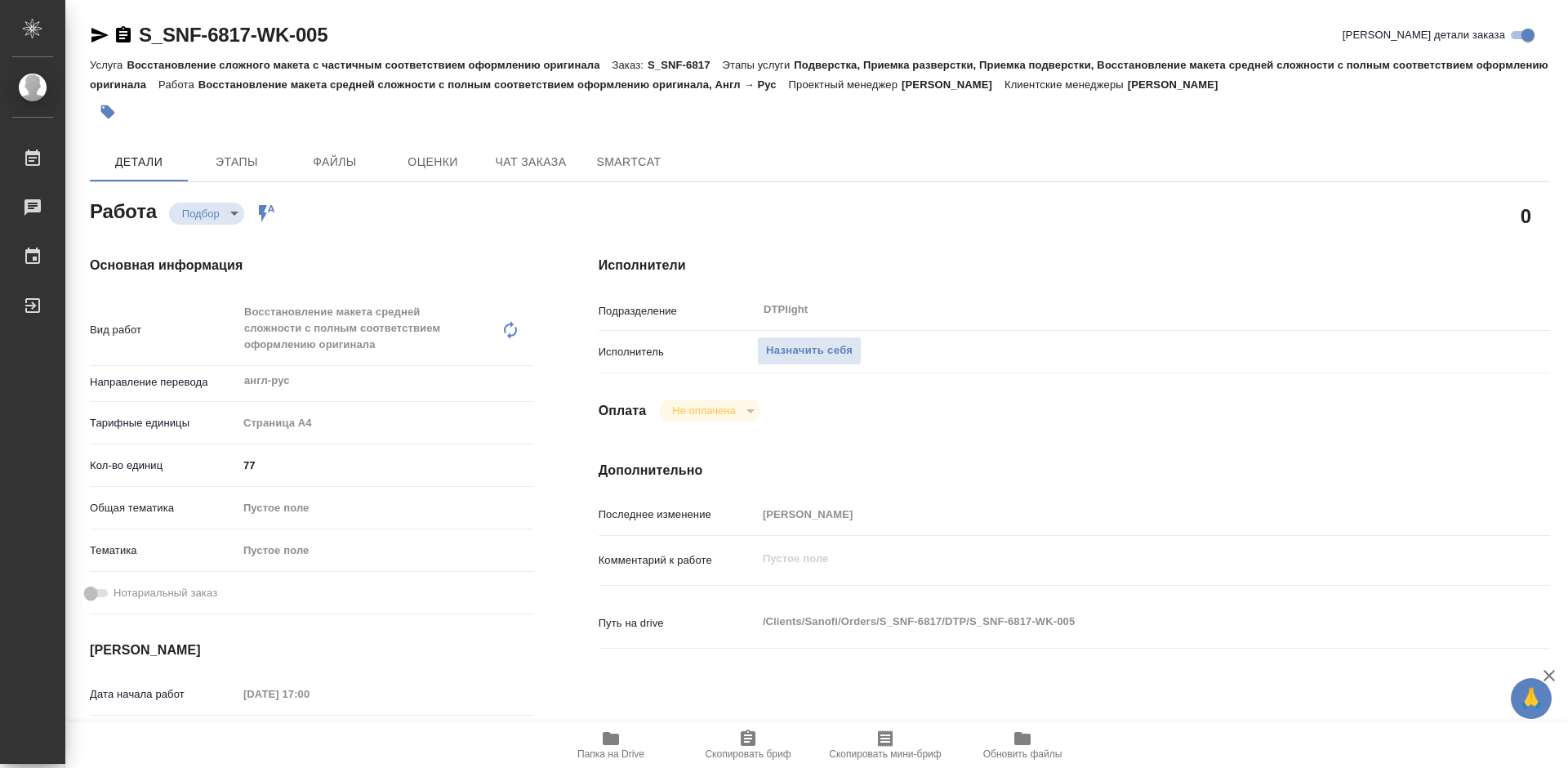
type textarea "x"
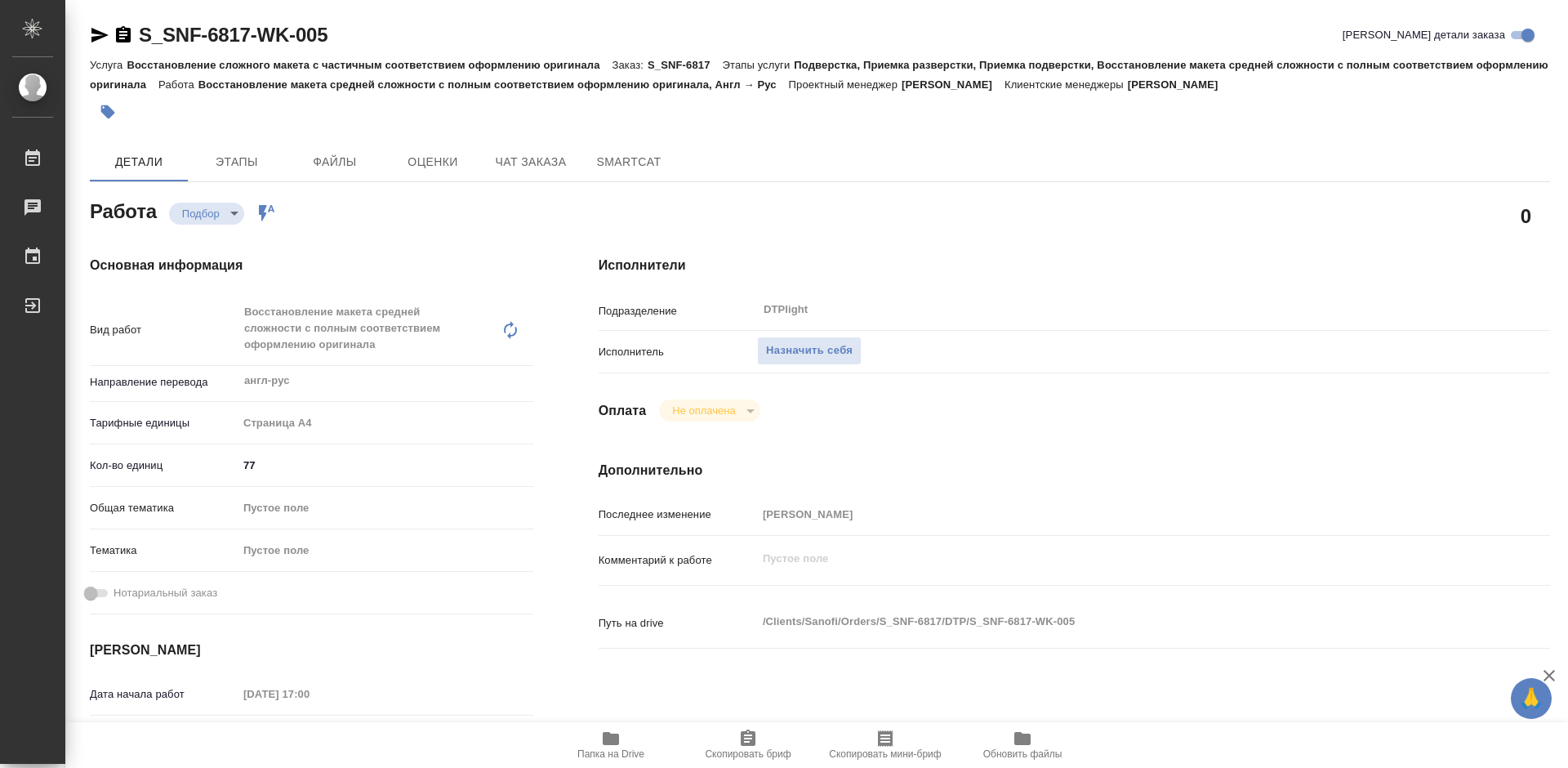
click at [593, 746] on span "Папка на Drive" at bounding box center [611, 744] width 118 height 31
type textarea "x"
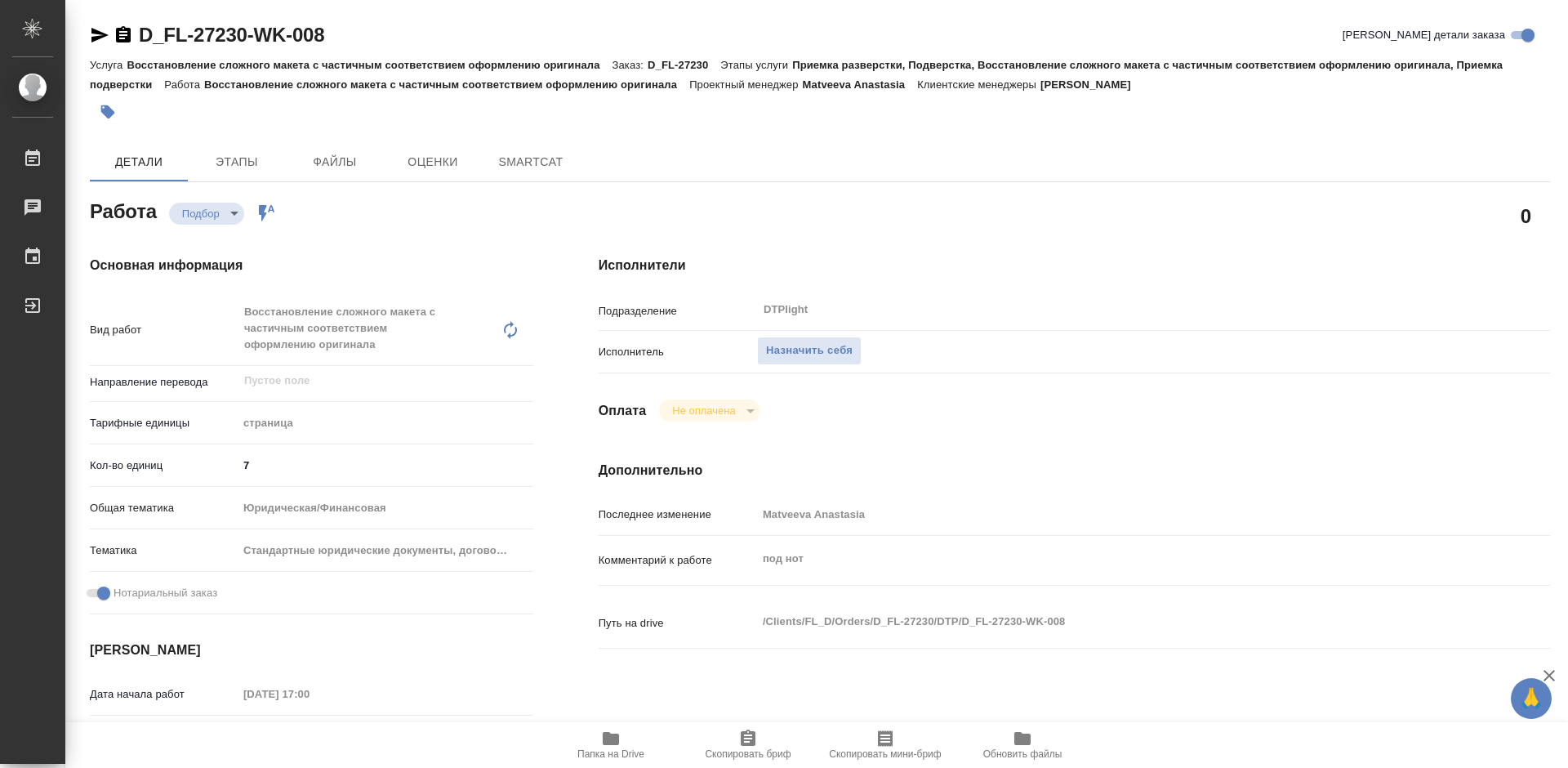
type textarea "x"
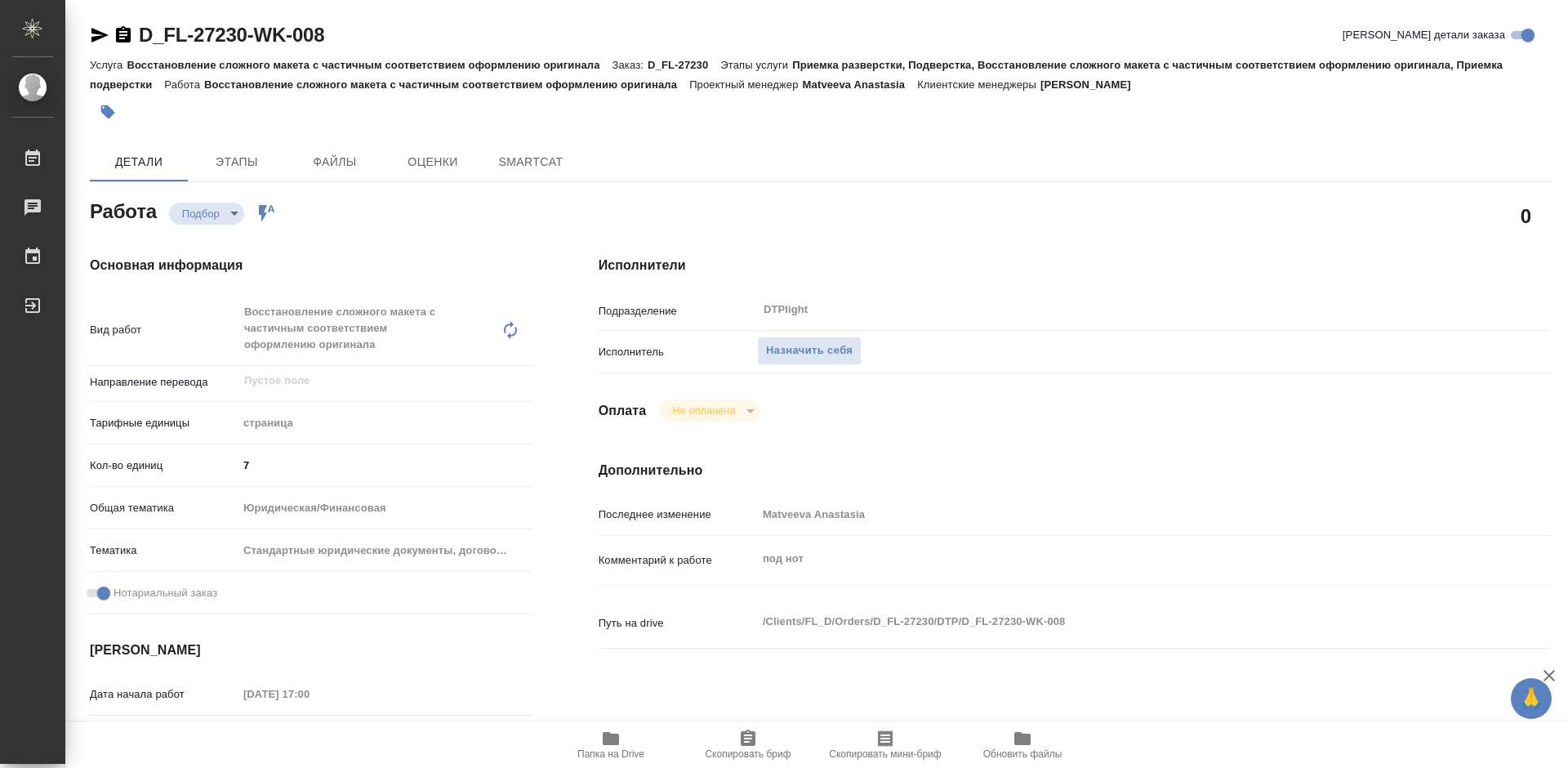
type textarea "x"
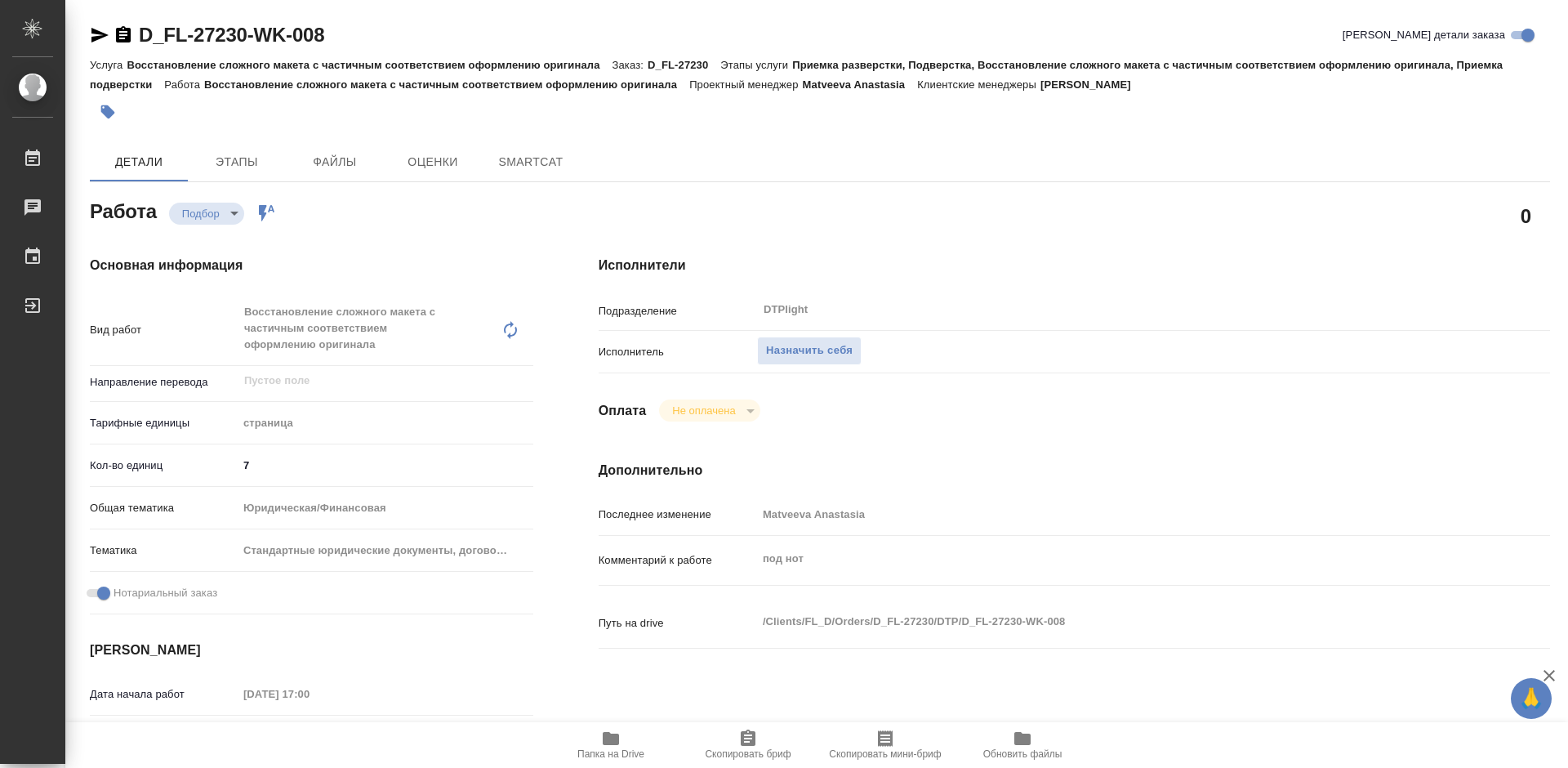
type textarea "x"
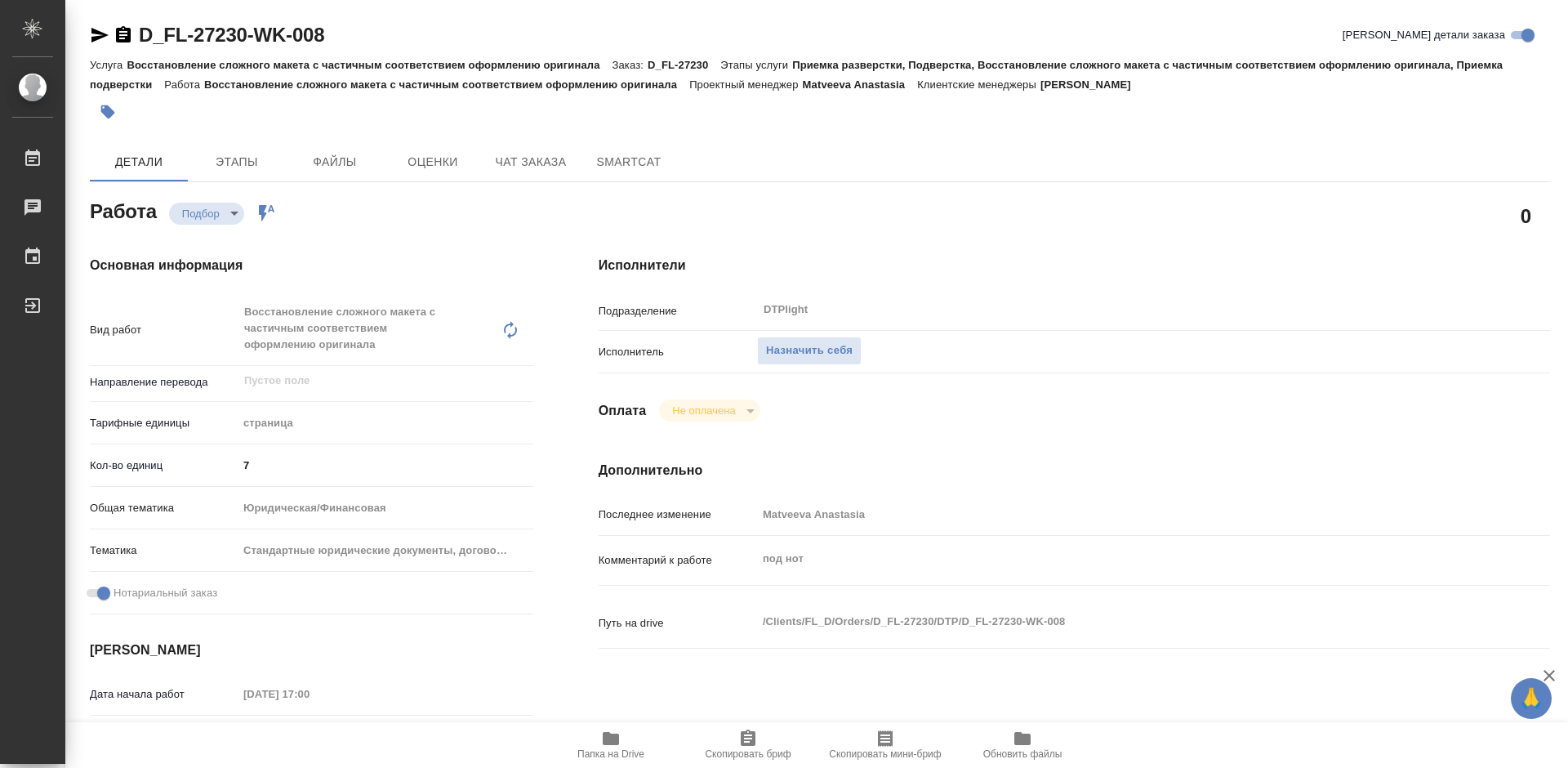
type textarea "x"
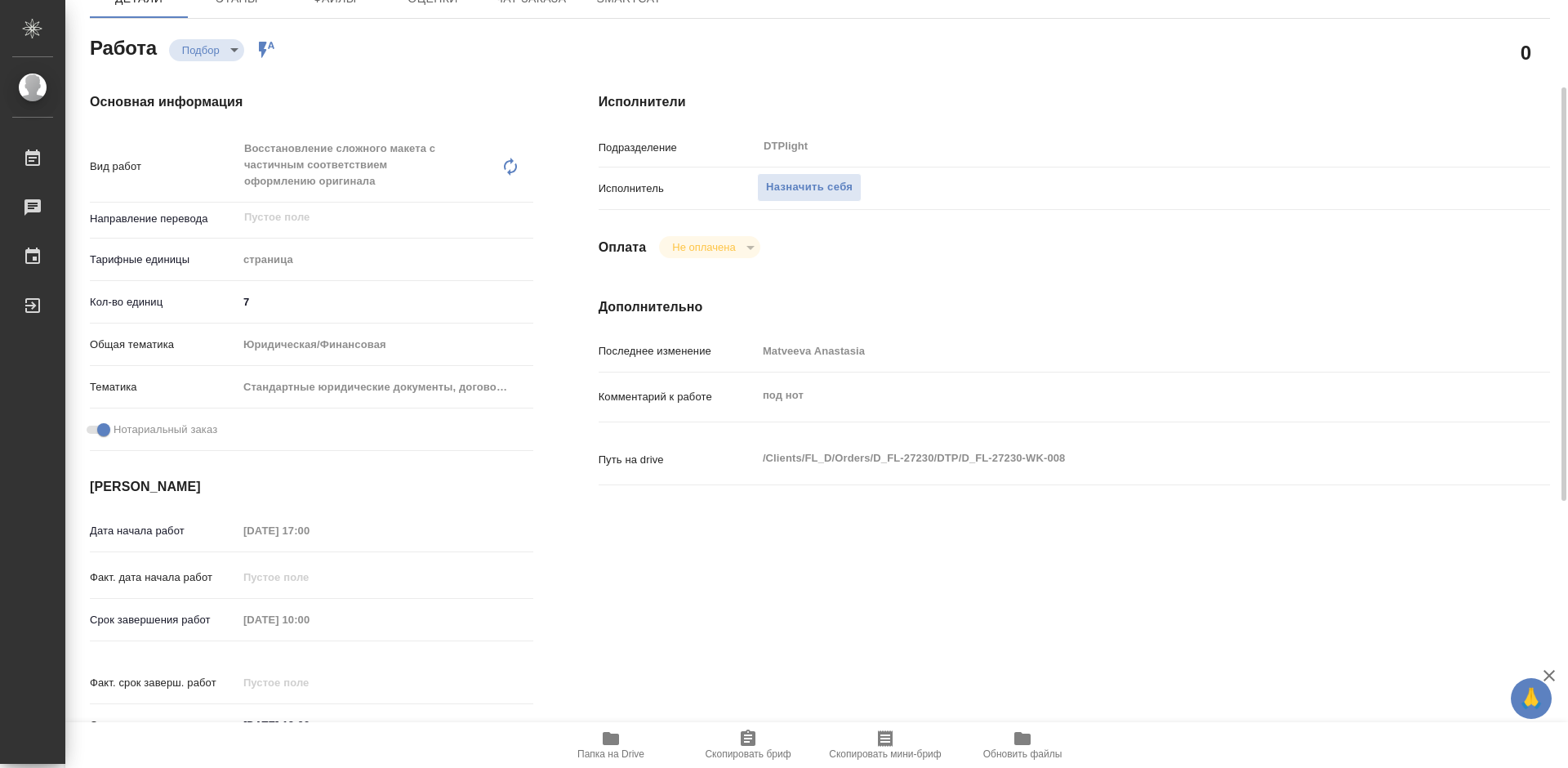
type textarea "x"
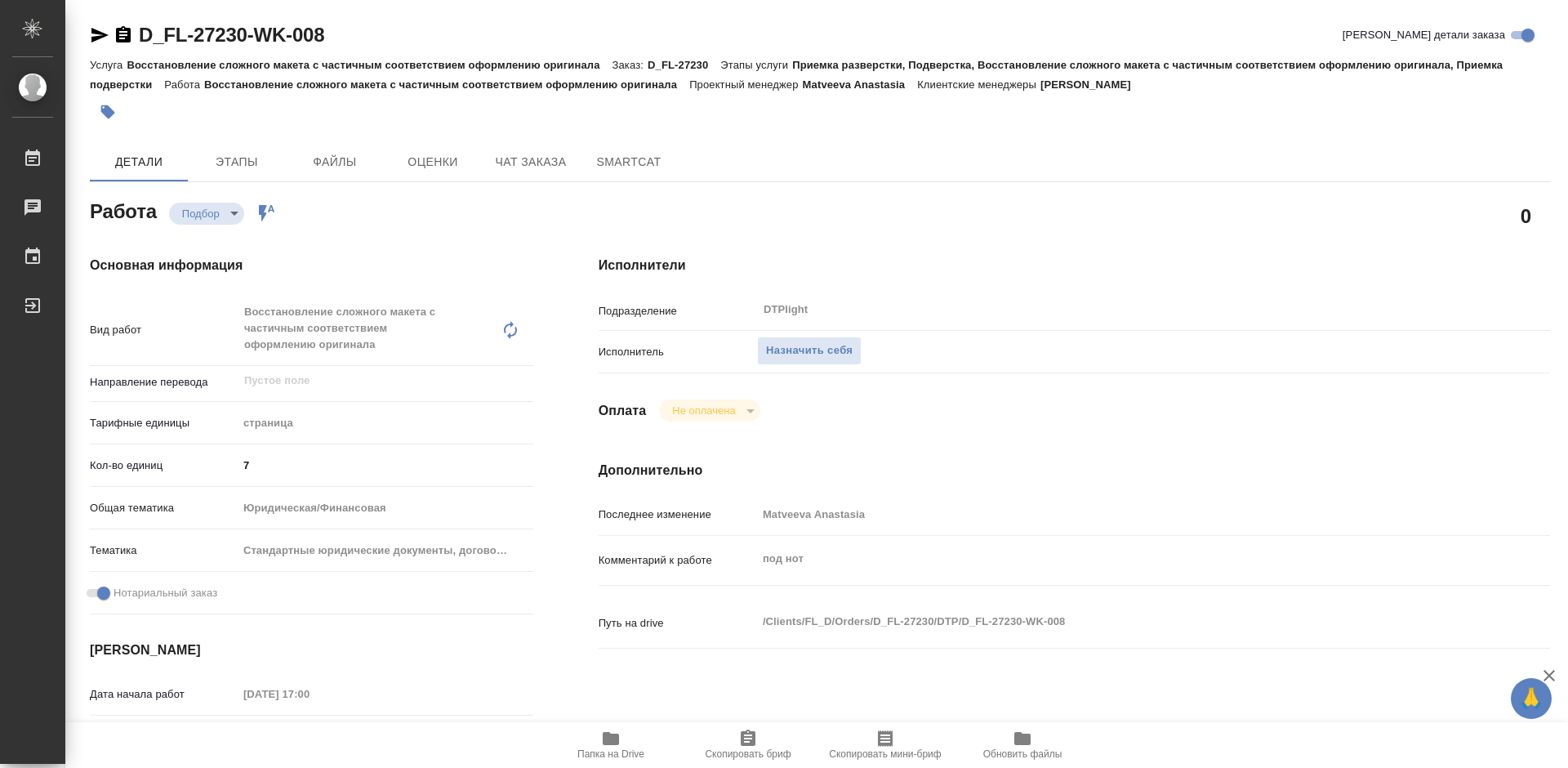
scroll to position [82, 0]
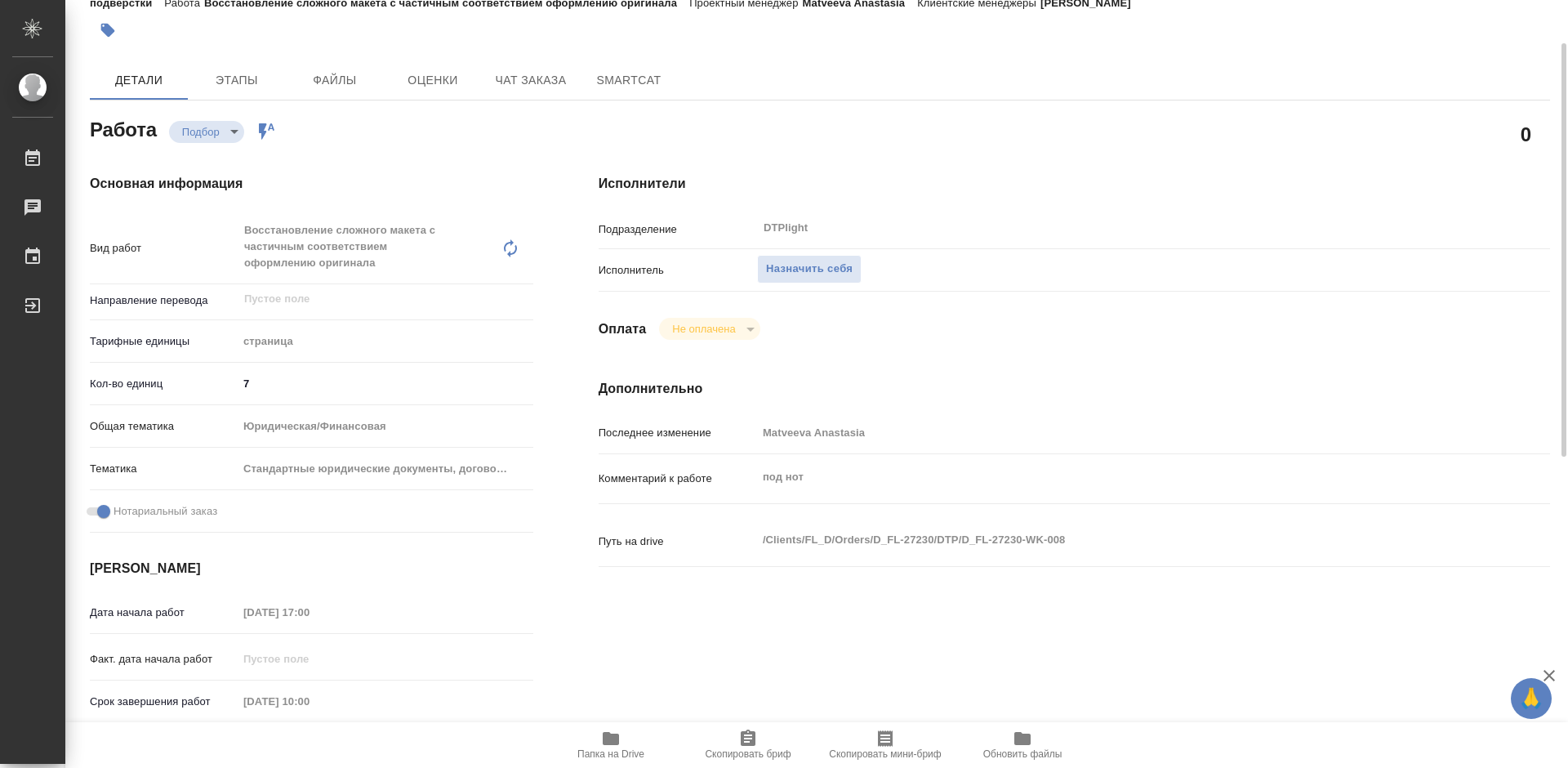
click at [614, 741] on icon "button" at bounding box center [611, 738] width 16 height 14
